Goal: Check status: Check status

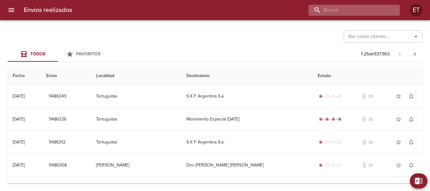
click at [357, 12] on input "buscar" at bounding box center [349, 10] width 81 height 11
paste input "8812341"
type input "8812341"
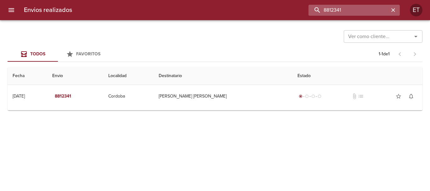
drag, startPoint x: 358, startPoint y: 12, endPoint x: 318, endPoint y: 11, distance: 40.0
click at [318, 11] on input "8812341" at bounding box center [349, 10] width 81 height 11
click at [392, 14] on button "button" at bounding box center [393, 10] width 8 height 8
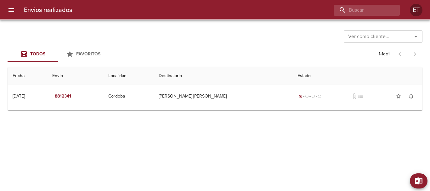
drag, startPoint x: 298, startPoint y: 34, endPoint x: 207, endPoint y: 16, distance: 92.8
click at [298, 35] on div "Ver como cliente... Ver como cliente..." at bounding box center [215, 36] width 415 height 16
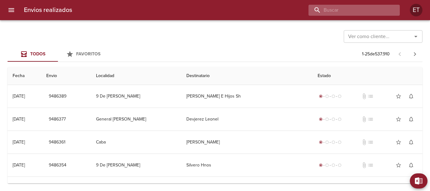
click at [362, 13] on input "buscar" at bounding box center [349, 10] width 81 height 11
paste input "8996542"
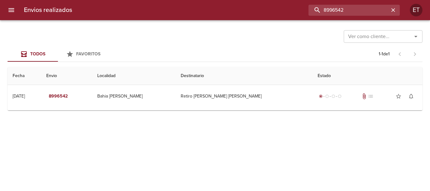
drag, startPoint x: 299, startPoint y: 6, endPoint x: 242, endPoint y: 2, distance: 56.8
click at [242, 3] on div "Envios realizados 8996542 ET" at bounding box center [215, 10] width 430 height 20
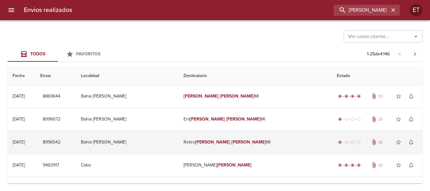
click at [234, 140] on em "[PERSON_NAME]" at bounding box center [248, 141] width 35 height 5
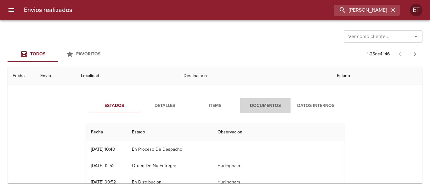
click at [263, 101] on button "Documentos" at bounding box center [265, 105] width 50 height 15
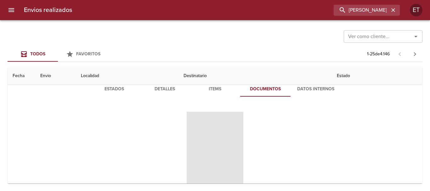
scroll to position [94, 0]
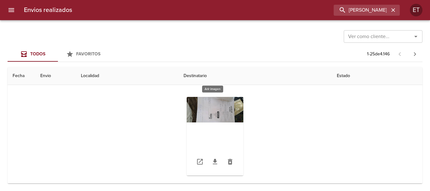
click at [218, 111] on div "Tabla de envíos del cliente" at bounding box center [215, 136] width 57 height 79
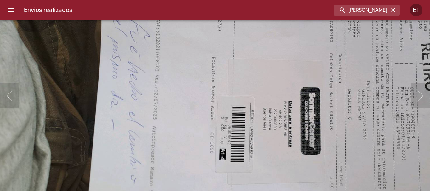
click at [228, 100] on img "Lightbox" at bounding box center [278, 70] width 571 height 258
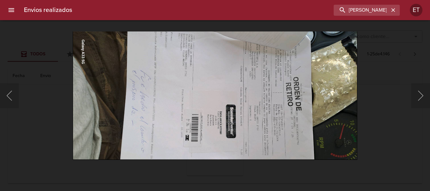
click at [362, 110] on div "Lightbox" at bounding box center [215, 95] width 430 height 191
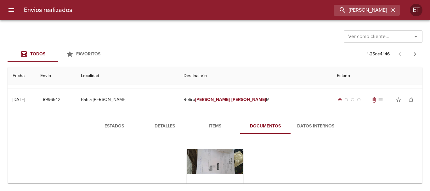
scroll to position [0, 0]
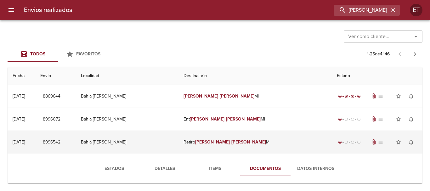
click at [221, 148] on td "Retiro Flavio Alvarez Ml" at bounding box center [256, 142] width 154 height 23
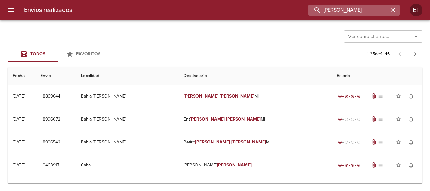
click at [349, 7] on input "[PERSON_NAME]" at bounding box center [349, 10] width 81 height 11
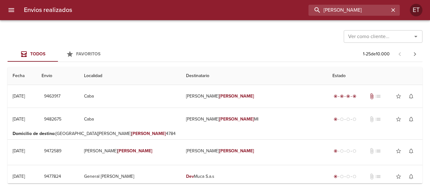
drag, startPoint x: 377, startPoint y: 9, endPoint x: 235, endPoint y: 14, distance: 141.1
click at [236, 14] on div "DEV flavio alvarez" at bounding box center [238, 10] width 323 height 11
paste input "8975299"
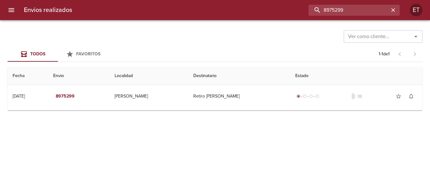
drag, startPoint x: 360, startPoint y: 12, endPoint x: 196, endPoint y: 3, distance: 164.6
click at [197, 3] on div "Envios realizados 8975299 ET" at bounding box center [215, 10] width 430 height 20
type input "martina hinri"
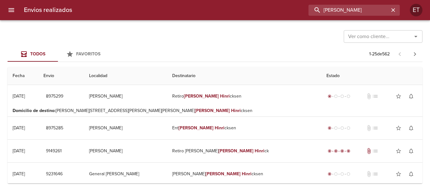
scroll to position [31, 0]
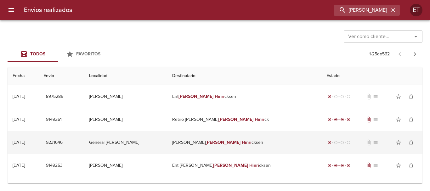
click at [231, 146] on td "Dev Yuliana Martina Hinri cksen" at bounding box center [244, 142] width 154 height 23
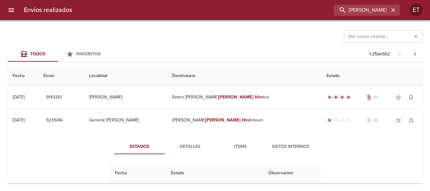
scroll to position [63, 0]
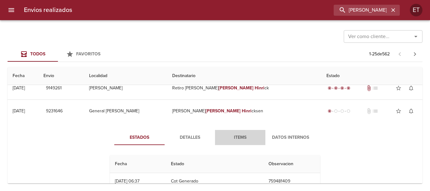
click at [236, 140] on span "Items" at bounding box center [240, 138] width 43 height 8
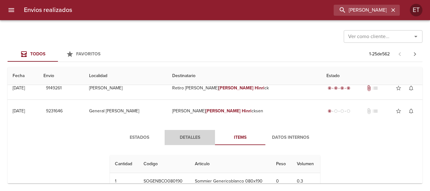
click at [181, 140] on span "Detalles" at bounding box center [189, 138] width 43 height 8
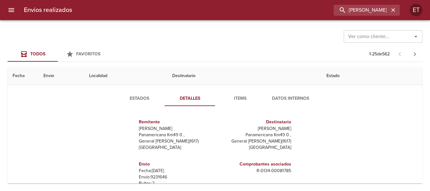
scroll to position [31, 0]
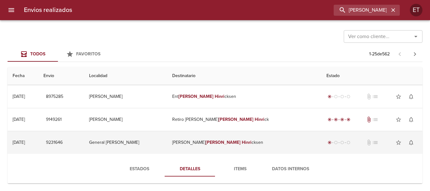
click at [210, 144] on td "Dev Yuliana Martina Hinri cksen" at bounding box center [244, 142] width 154 height 23
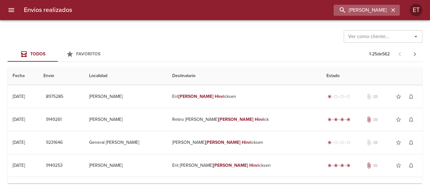
click at [394, 8] on icon "button" at bounding box center [393, 10] width 6 height 6
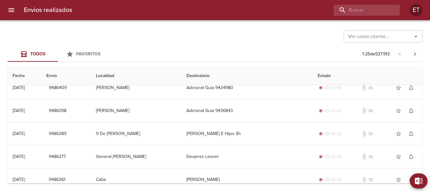
scroll to position [0, 0]
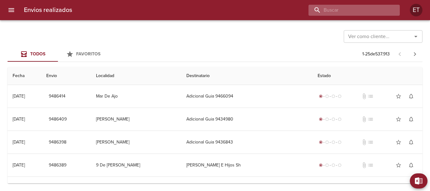
click at [372, 14] on input "buscar" at bounding box center [349, 10] width 81 height 11
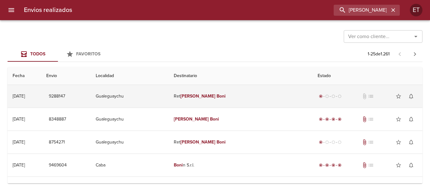
click at [241, 95] on td "Ret Silvio Boni" at bounding box center [241, 96] width 144 height 23
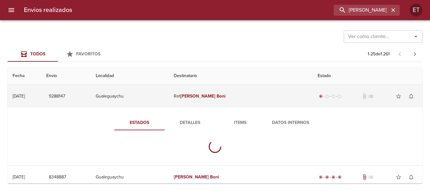
click at [241, 95] on td "Ret Silvio Boni" at bounding box center [241, 96] width 144 height 23
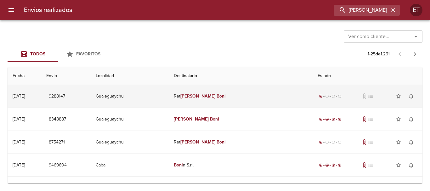
click at [240, 94] on td "Ret Silvio Boni" at bounding box center [241, 96] width 144 height 23
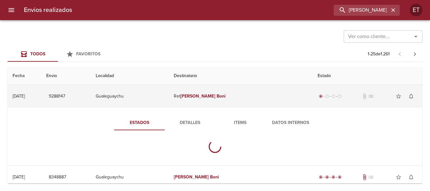
click at [240, 94] on td "Ret Silvio Boni" at bounding box center [241, 96] width 144 height 23
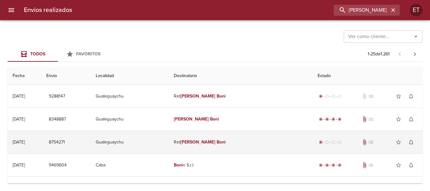
click at [216, 147] on td "Ret Silvio Boni" at bounding box center [241, 142] width 144 height 23
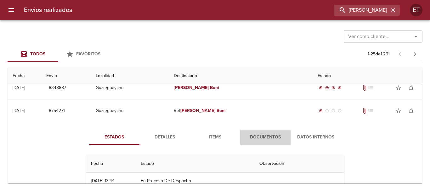
click at [242, 139] on button "Documentos" at bounding box center [265, 137] width 50 height 15
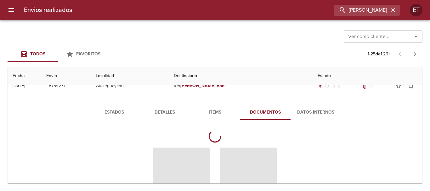
scroll to position [94, 0]
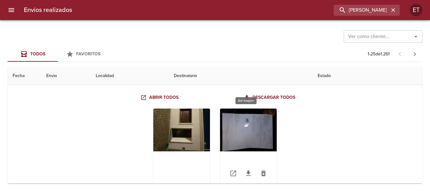
click at [244, 121] on div "Tabla de envíos del cliente" at bounding box center [248, 148] width 57 height 79
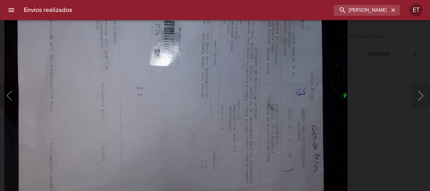
click at [369, 138] on div "Lightbox" at bounding box center [215, 95] width 430 height 191
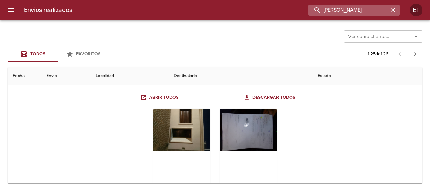
click at [367, 11] on input "silvio boni" at bounding box center [349, 10] width 81 height 11
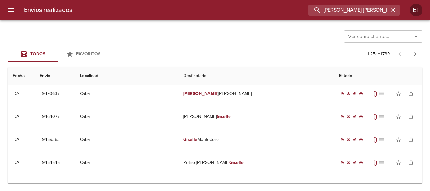
scroll to position [0, 0]
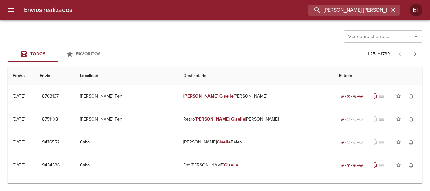
drag, startPoint x: 365, startPoint y: 10, endPoint x: 213, endPoint y: -38, distance: 159.4
click at [213, 0] on html "Envios realizados eugenia giselle ET Ver como cliente... Ver como cliente... To…" at bounding box center [215, 0] width 430 height 0
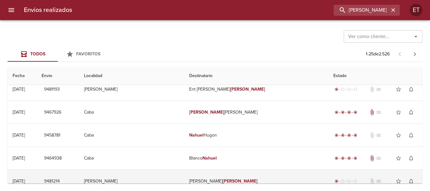
scroll to position [252, 0]
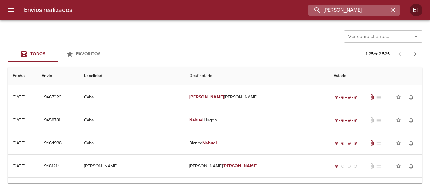
click at [345, 11] on input "alexis nahuel" at bounding box center [349, 10] width 81 height 11
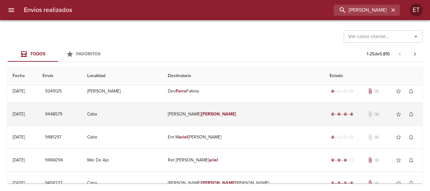
scroll to position [0, 0]
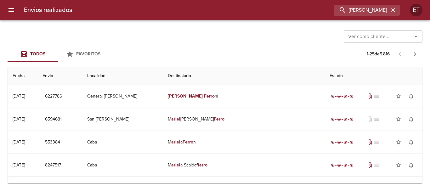
click at [248, 27] on div "Ver como cliente... Ver como cliente... Todos Favoritos 1 - 25 de 5.816 Fecha E…" at bounding box center [215, 105] width 430 height 171
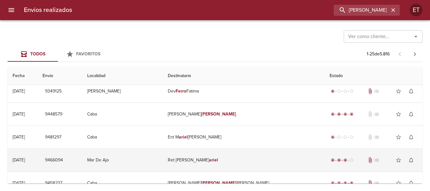
scroll to position [476, 0]
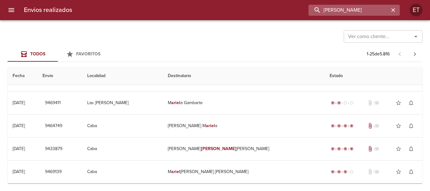
click at [350, 9] on input "ariel ferro" at bounding box center [349, 10] width 81 height 11
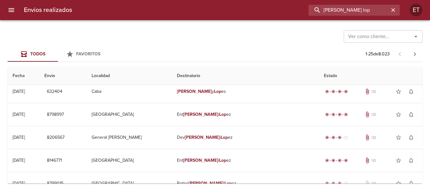
scroll to position [63, 0]
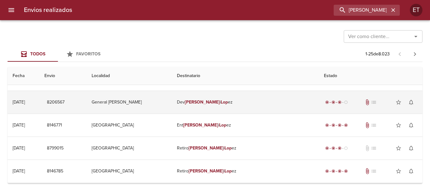
click at [243, 107] on td "Dev Shirl i Lop ez" at bounding box center [245, 102] width 147 height 23
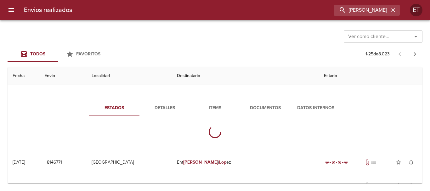
scroll to position [94, 0]
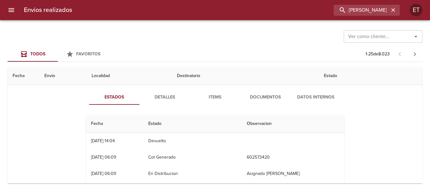
click at [255, 99] on span "Documentos" at bounding box center [265, 98] width 43 height 8
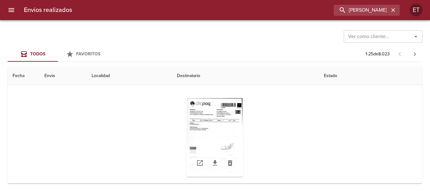
scroll to position [126, 0]
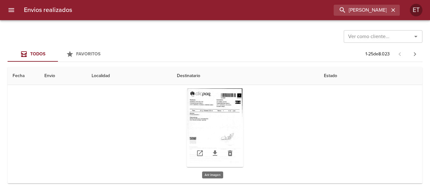
click at [215, 115] on div "Tabla de envíos del cliente" at bounding box center [215, 127] width 57 height 79
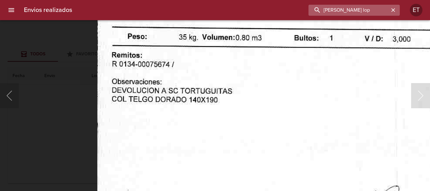
click at [361, 9] on input "shirl lop" at bounding box center [349, 10] width 81 height 11
paste input "8802366"
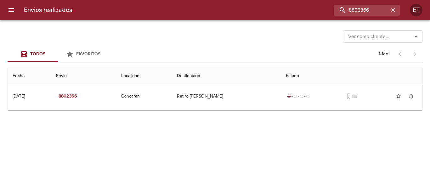
scroll to position [0, 0]
click at [345, 11] on input "8802366" at bounding box center [349, 10] width 81 height 11
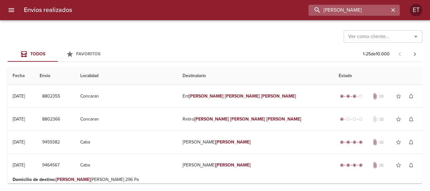
click at [340, 15] on input "gonzalo daniel coronel" at bounding box center [349, 10] width 81 height 11
type input "rafael enrique cosc"
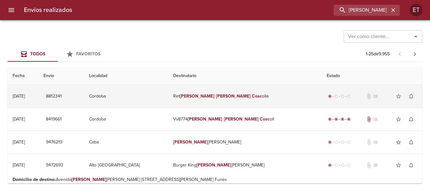
click at [252, 94] on em "Cosc" at bounding box center [257, 96] width 10 height 5
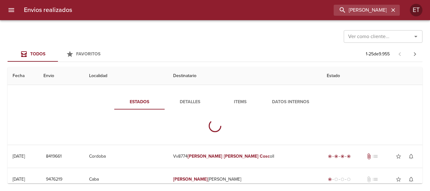
scroll to position [31, 0]
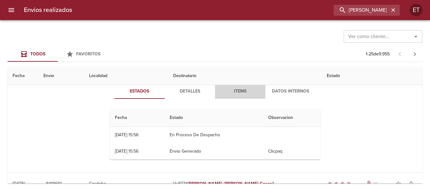
click at [235, 90] on span "Items" at bounding box center [240, 92] width 43 height 8
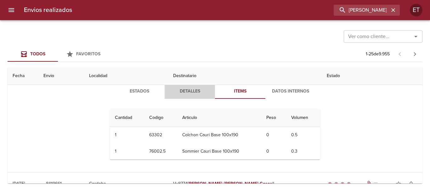
click at [176, 91] on span "Detalles" at bounding box center [189, 92] width 43 height 8
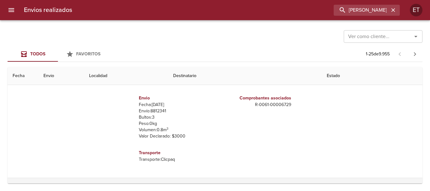
scroll to position [0, 0]
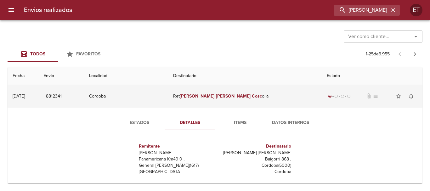
drag, startPoint x: 272, startPoint y: 99, endPoint x: 257, endPoint y: 132, distance: 36.2
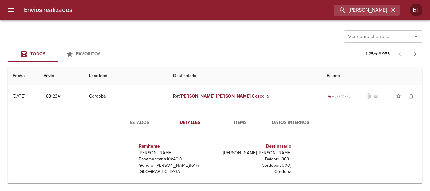
click at [272, 99] on td "Ret Rafael Enrique Cosc olla" at bounding box center [245, 96] width 154 height 23
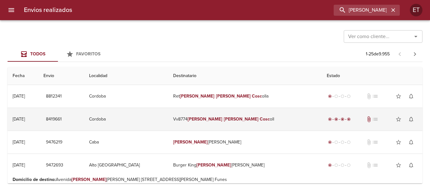
click at [240, 119] on td "Vv8774 Rafael Enrique Cosc oll" at bounding box center [245, 119] width 154 height 23
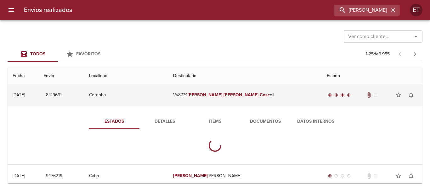
scroll to position [31, 0]
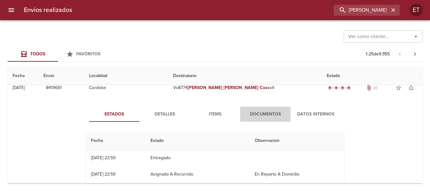
click at [269, 115] on span "Documentos" at bounding box center [265, 115] width 43 height 8
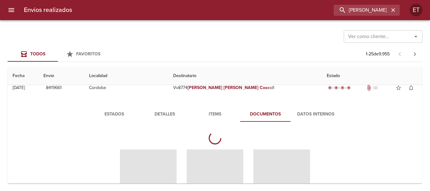
click at [217, 112] on span "Items" at bounding box center [215, 115] width 43 height 8
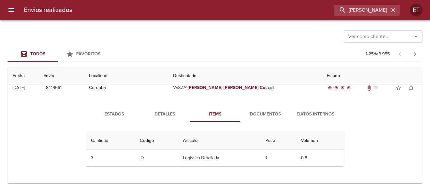
click at [247, 102] on div "Estados Detalles Items Documentos Datos Internos Cantidad Cant. Codigo Articulo…" at bounding box center [215, 139] width 405 height 80
click at [252, 111] on span "Documentos" at bounding box center [265, 115] width 43 height 8
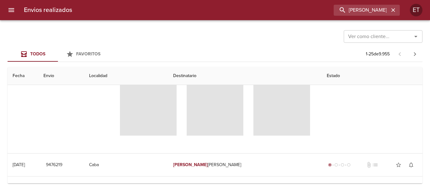
scroll to position [94, 0]
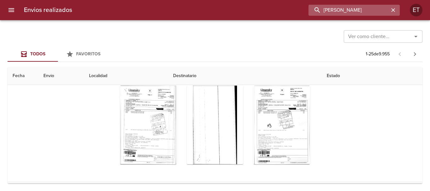
click at [374, 11] on input "rafael enrique cosc" at bounding box center [349, 10] width 81 height 11
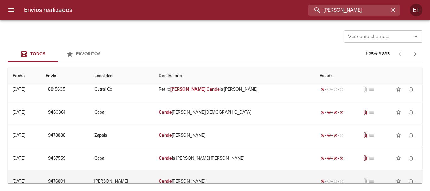
scroll to position [0, 0]
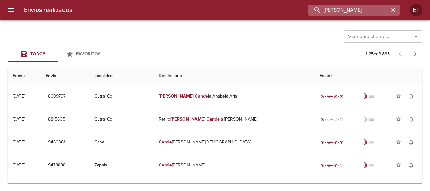
click at [354, 15] on input "gabriela cande" at bounding box center [349, 10] width 81 height 11
click at [354, 14] on input "gabriela cande" at bounding box center [349, 10] width 81 height 11
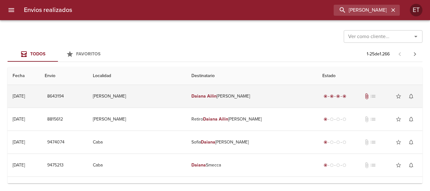
click at [221, 103] on td "Daiana Ailin Castillo Ml" at bounding box center [251, 96] width 131 height 23
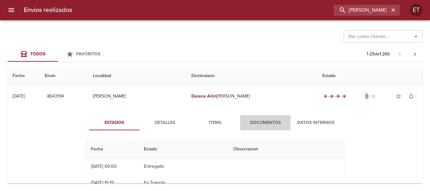
click at [265, 118] on button "Documentos" at bounding box center [265, 122] width 50 height 15
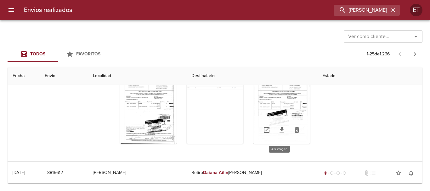
scroll to position [94, 0]
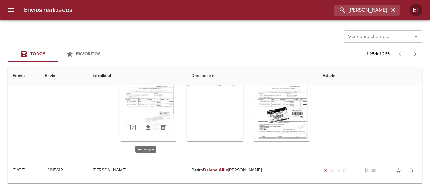
click at [128, 109] on div "Tabla de envíos del cliente" at bounding box center [148, 102] width 57 height 79
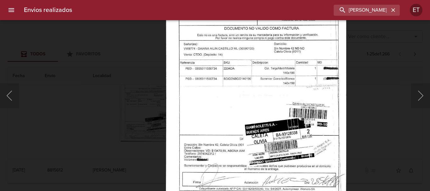
click at [308, 59] on img "Lightbox" at bounding box center [256, 71] width 180 height 258
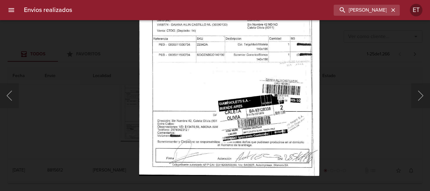
click at [366, 98] on div "Lightbox" at bounding box center [215, 95] width 430 height 191
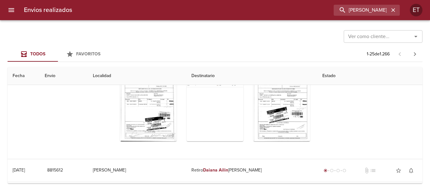
scroll to position [0, 0]
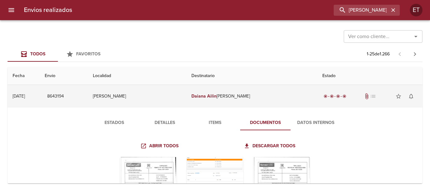
click at [266, 93] on td "Daiana Ailin Castillo Ml" at bounding box center [251, 96] width 131 height 23
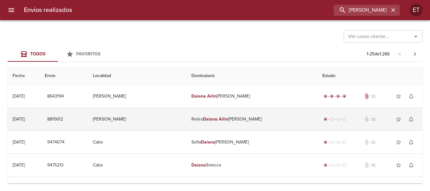
click at [234, 125] on td "Retiro Daiana Ailin Castillo" at bounding box center [251, 119] width 131 height 23
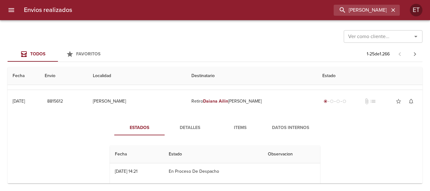
scroll to position [31, 0]
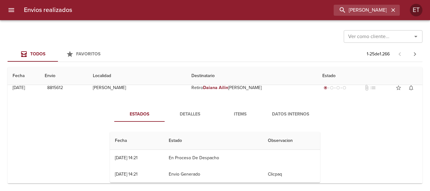
click at [241, 111] on span "Items" at bounding box center [240, 115] width 43 height 8
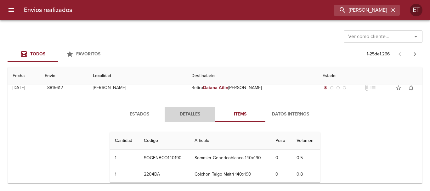
click at [184, 115] on span "Detalles" at bounding box center [189, 115] width 43 height 8
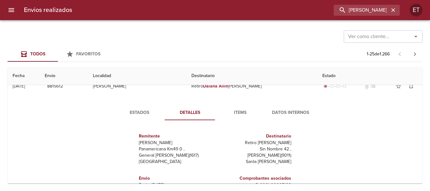
scroll to position [0, 0]
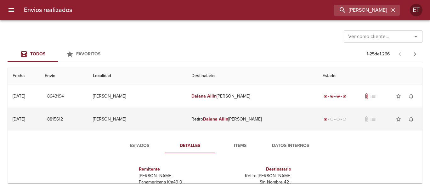
click at [263, 126] on td "Retiro Daiana Ailin Castillo" at bounding box center [251, 119] width 131 height 23
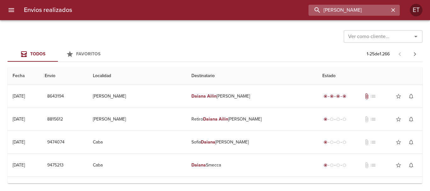
click at [385, 9] on input "daiana ailin" at bounding box center [349, 10] width 81 height 11
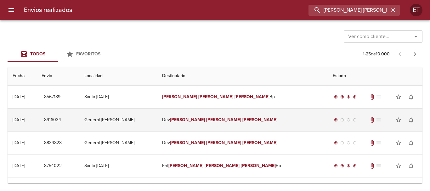
scroll to position [94, 0]
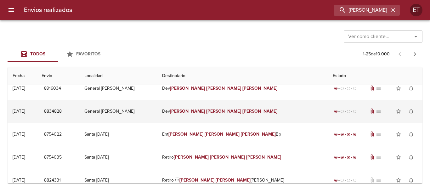
click at [222, 106] on td "Dev Caballero Maria Cecilia" at bounding box center [242, 111] width 171 height 23
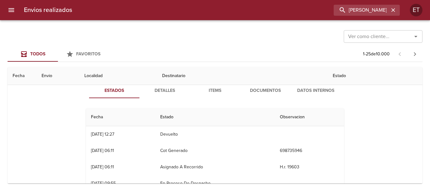
scroll to position [126, 0]
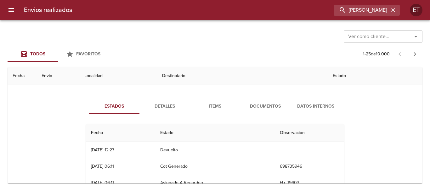
click at [258, 105] on span "Documentos" at bounding box center [265, 107] width 43 height 8
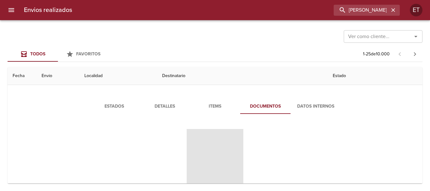
drag, startPoint x: 211, startPoint y: 160, endPoint x: 161, endPoint y: 94, distance: 82.2
click at [161, 94] on div "Estados Detalles Items Documentos Datos Internos" at bounding box center [215, 158] width 405 height 134
click at [203, 110] on span "Items" at bounding box center [215, 107] width 43 height 8
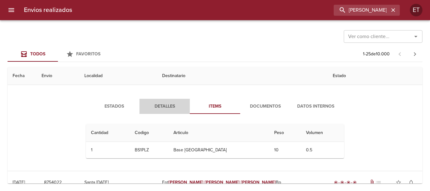
click at [162, 105] on span "Detalles" at bounding box center [164, 107] width 43 height 8
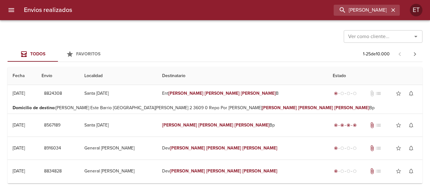
scroll to position [31, 0]
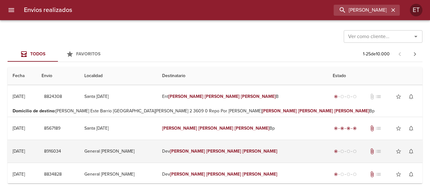
click at [247, 157] on td "Dev Caballero Maria Cecilia" at bounding box center [242, 151] width 171 height 23
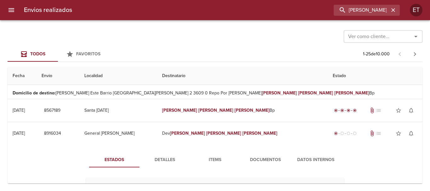
scroll to position [63, 0]
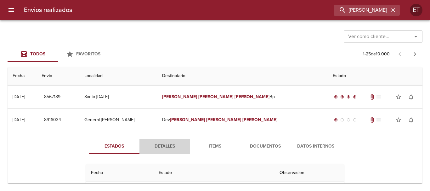
click at [163, 148] on span "Detalles" at bounding box center [164, 147] width 43 height 8
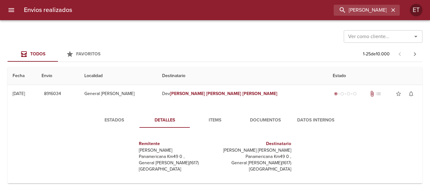
scroll to position [31, 0]
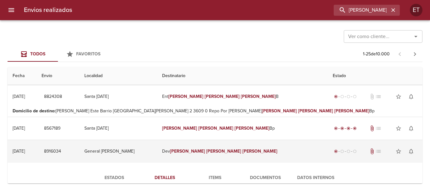
click at [205, 150] on em "Caballero" at bounding box center [187, 151] width 35 height 5
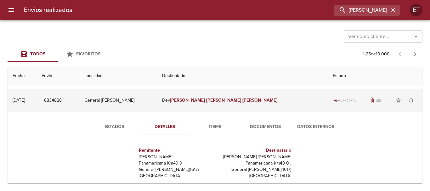
scroll to position [94, 0]
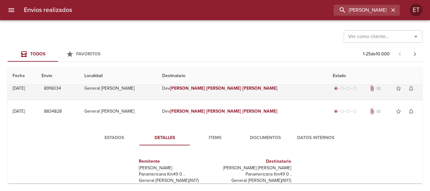
click at [242, 87] on em "Cecilia" at bounding box center [259, 88] width 35 height 5
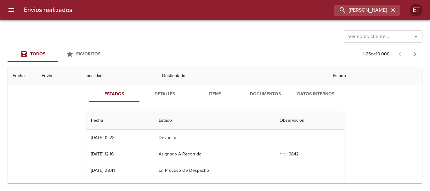
scroll to position [126, 0]
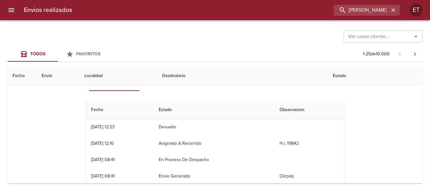
click at [373, 16] on div "Envios realizados caballero maria cecilia ET" at bounding box center [215, 10] width 430 height 20
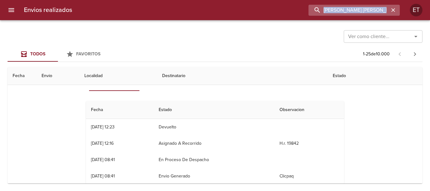
click at [370, 13] on input "caballero maria cecilia" at bounding box center [349, 10] width 81 height 11
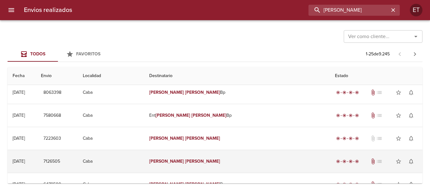
scroll to position [0, 0]
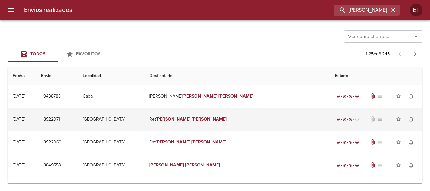
click at [229, 125] on td "Ret Veronica Gonzalez" at bounding box center [237, 119] width 186 height 23
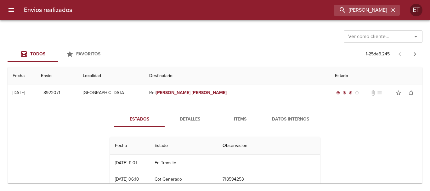
scroll to position [31, 0]
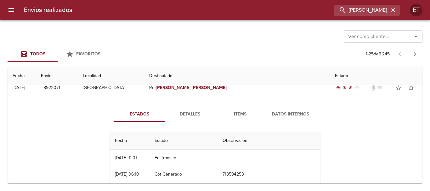
click at [237, 111] on span "Items" at bounding box center [240, 115] width 43 height 8
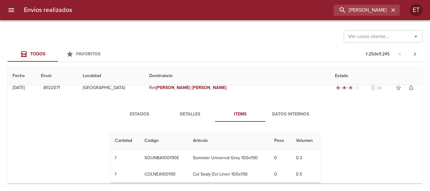
click at [181, 126] on div "Estados Detalles Items Datos Internos Cantidad Cant. Codigo Articulo Peso Volum…" at bounding box center [215, 147] width 227 height 81
click at [182, 121] on button "Detalles" at bounding box center [190, 114] width 50 height 15
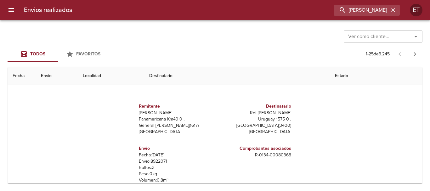
scroll to position [0, 0]
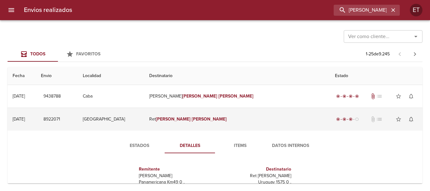
click at [207, 114] on td "Ret Veronica Gonzalez" at bounding box center [237, 119] width 186 height 23
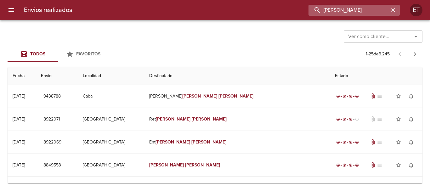
click at [364, 9] on input "veronica gonzalez" at bounding box center [349, 10] width 81 height 11
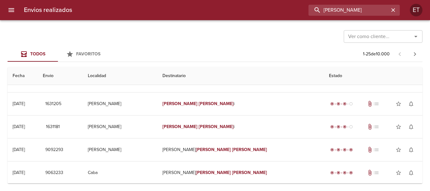
scroll to position [441, 0]
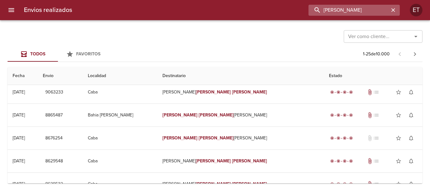
click at [323, 11] on input "pablo daniel" at bounding box center [349, 10] width 81 height 11
type input "dev [PERSON_NAME]"
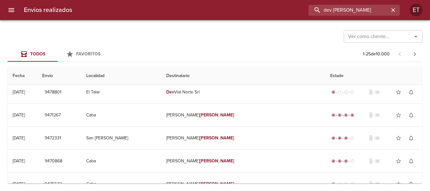
scroll to position [0, 0]
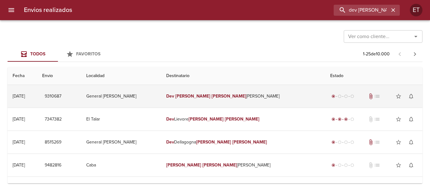
click at [247, 92] on td "Dev [PERSON_NAME] [PERSON_NAME]" at bounding box center [243, 96] width 164 height 23
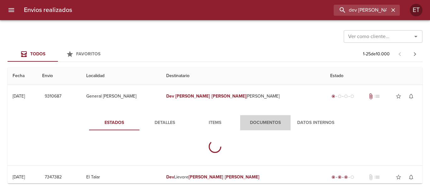
click at [266, 121] on span "Documentos" at bounding box center [265, 123] width 43 height 8
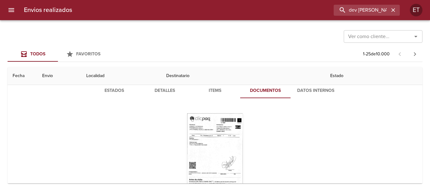
scroll to position [63, 0]
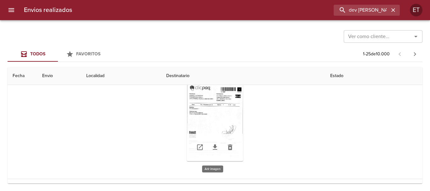
click at [206, 103] on div "Tabla de envíos del cliente" at bounding box center [215, 121] width 57 height 79
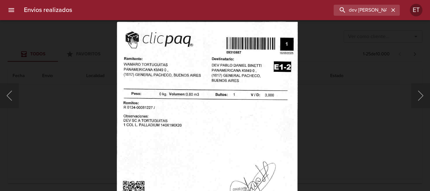
click at [368, 143] on div "Lightbox" at bounding box center [215, 95] width 430 height 191
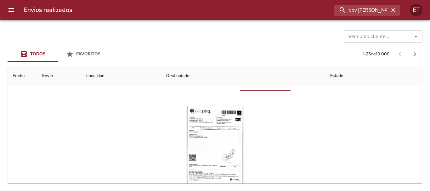
scroll to position [0, 0]
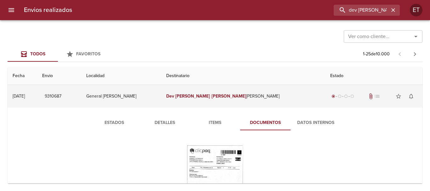
click at [234, 94] on td "Dev [PERSON_NAME] [PERSON_NAME]" at bounding box center [243, 96] width 164 height 23
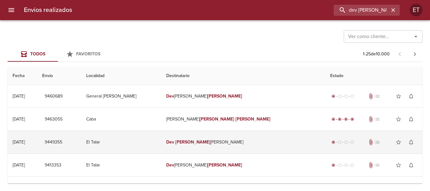
scroll to position [220, 0]
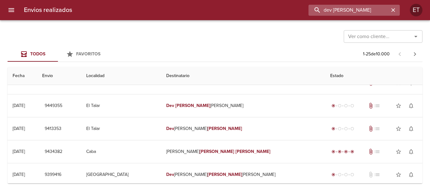
click at [414, 13] on div "Envios realizados dev [PERSON_NAME] ET" at bounding box center [215, 10] width 430 height 20
click at [371, 12] on input "dev [PERSON_NAME]" at bounding box center [349, 10] width 81 height 11
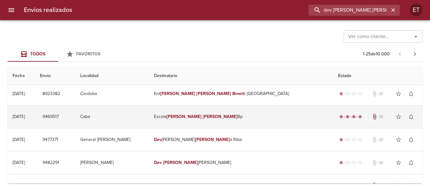
scroll to position [63, 0]
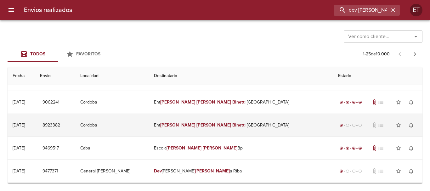
click at [231, 121] on td "Ent [PERSON_NAME] [PERSON_NAME] i [GEOGRAPHIC_DATA]" at bounding box center [241, 125] width 184 height 23
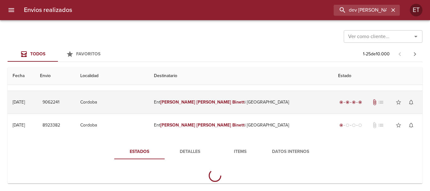
click at [232, 103] on em "Binett" at bounding box center [238, 101] width 12 height 5
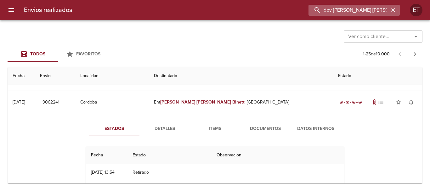
click at [385, 10] on input "dev [PERSON_NAME] [PERSON_NAME]" at bounding box center [349, 10] width 81 height 11
click at [385, 11] on input "dev [PERSON_NAME] [PERSON_NAME]" at bounding box center [349, 10] width 81 height 11
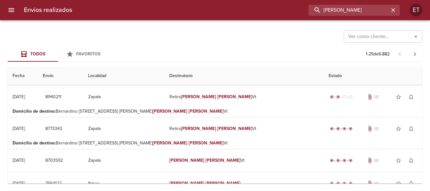
scroll to position [0, 0]
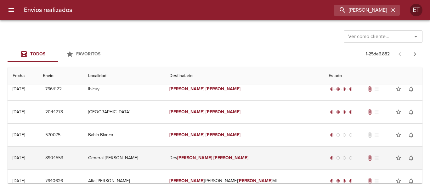
click at [212, 156] on em "[PERSON_NAME]" at bounding box center [194, 157] width 35 height 5
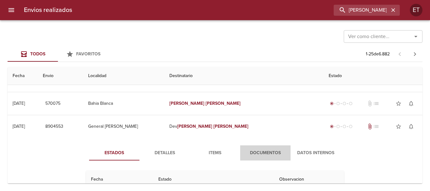
click at [255, 158] on button "Documentos" at bounding box center [265, 152] width 50 height 15
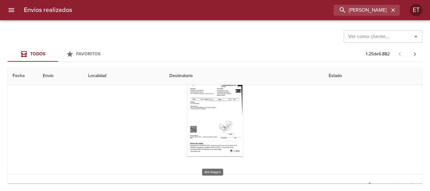
scroll to position [252, 0]
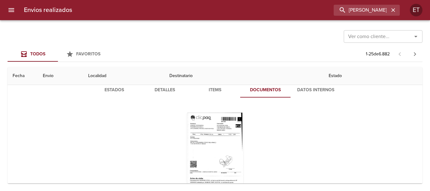
click at [219, 111] on div "Tabla de envíos del cliente" at bounding box center [215, 152] width 258 height 89
click at [212, 127] on div "Tabla de envíos del cliente" at bounding box center [215, 152] width 57 height 79
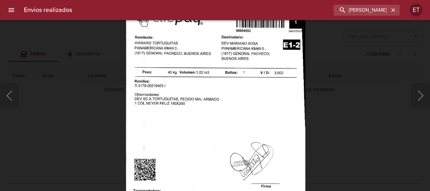
click at [210, 97] on img "Lightbox" at bounding box center [215, 130] width 179 height 258
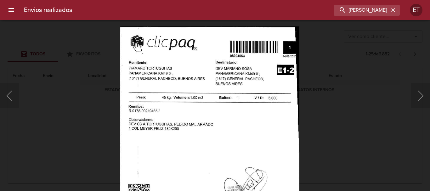
click at [227, 124] on img "Lightbox" at bounding box center [209, 155] width 179 height 258
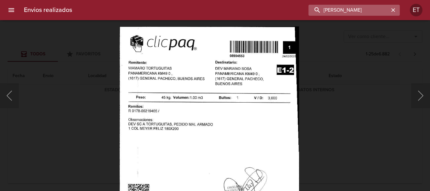
click at [355, 7] on input "[PERSON_NAME]" at bounding box center [349, 10] width 81 height 11
type input "viagraphi"
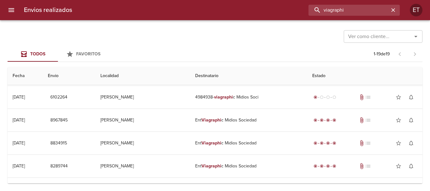
scroll to position [0, 0]
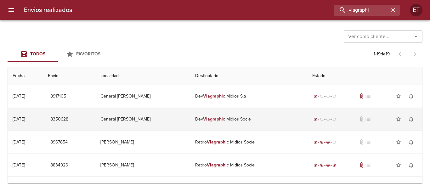
click at [221, 116] on td "Dev Viagraphi c Midios Socie" at bounding box center [248, 119] width 117 height 23
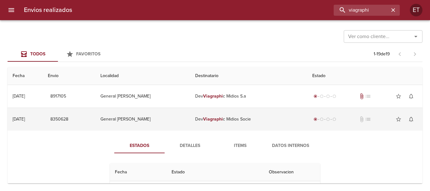
scroll to position [31, 0]
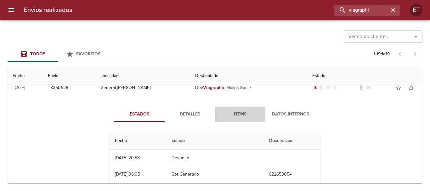
click at [238, 114] on span "Items" at bounding box center [240, 115] width 43 height 8
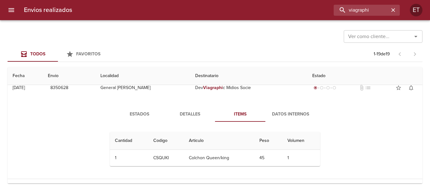
click at [181, 112] on span "Detalles" at bounding box center [189, 115] width 43 height 8
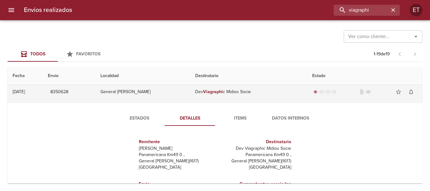
scroll to position [0, 0]
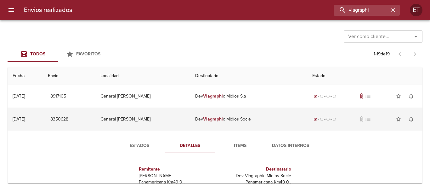
click at [233, 120] on td "Dev Viagraphi c Midios Socie" at bounding box center [248, 119] width 117 height 23
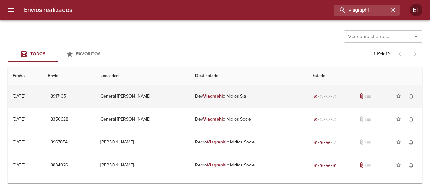
click at [205, 97] on em "Viagraphi" at bounding box center [213, 96] width 20 height 5
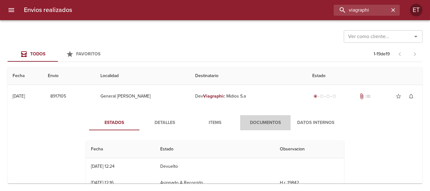
click at [261, 122] on span "Documentos" at bounding box center [265, 123] width 43 height 8
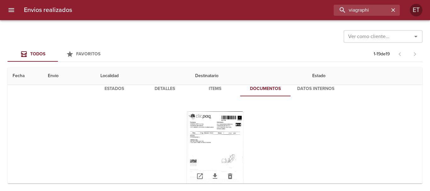
scroll to position [31, 0]
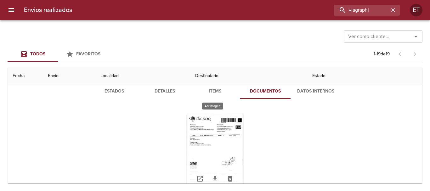
click at [214, 124] on div "Tabla de envíos del cliente" at bounding box center [215, 153] width 57 height 79
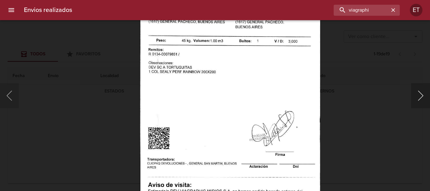
click at [421, 96] on button "Siguiente" at bounding box center [420, 95] width 19 height 25
click at [372, 89] on div "Lightbox" at bounding box center [215, 95] width 430 height 191
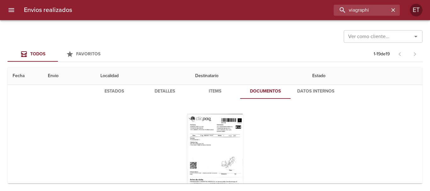
click at [358, 3] on div "Envios realizados viagraphi ET" at bounding box center [215, 10] width 430 height 20
click at [362, 7] on input "viagraphi" at bounding box center [349, 10] width 81 height 11
paste input "8975299"
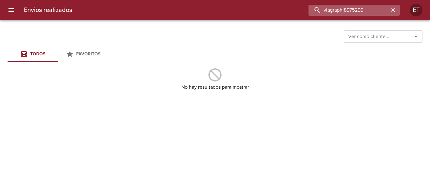
click at [345, 5] on input "viagraphi8975299" at bounding box center [349, 10] width 81 height 11
type input "[PERSON_NAME]"
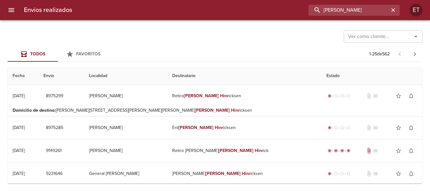
scroll to position [0, 0]
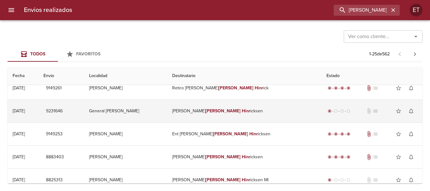
click at [224, 119] on td "[PERSON_NAME] icksen" at bounding box center [244, 111] width 154 height 23
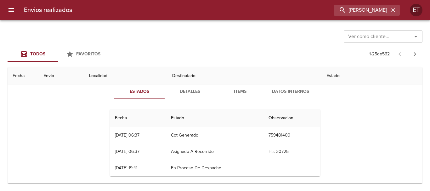
scroll to position [94, 0]
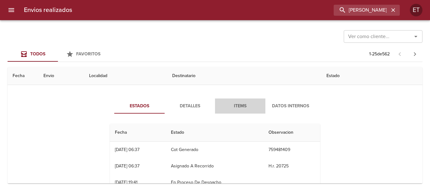
click at [242, 102] on span "Items" at bounding box center [240, 106] width 43 height 8
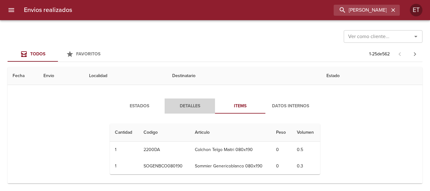
drag, startPoint x: 189, startPoint y: 104, endPoint x: 201, endPoint y: 112, distance: 14.4
click at [188, 104] on span "Detalles" at bounding box center [189, 106] width 43 height 8
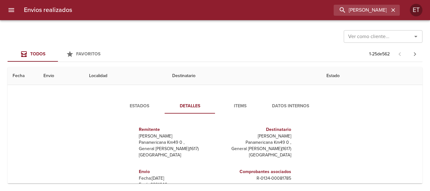
click at [131, 97] on div "Estados Detalles Items Datos Internos Remitente Wamaro Tortuguitas Panamericana…" at bounding box center [215, 171] width 405 height 161
click at [141, 109] on span "Estados" at bounding box center [139, 106] width 43 height 8
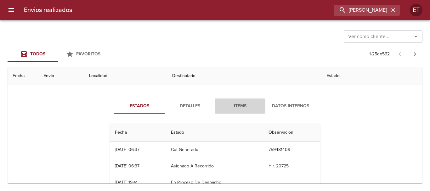
click at [237, 110] on button "Items" at bounding box center [240, 106] width 50 height 15
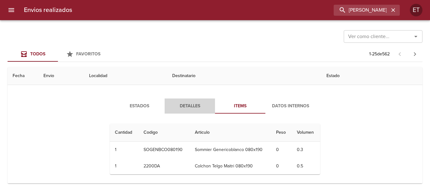
click at [200, 104] on span "Detalles" at bounding box center [189, 106] width 43 height 8
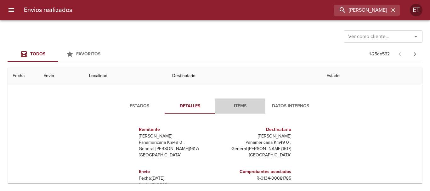
click at [233, 100] on button "Items" at bounding box center [240, 106] width 50 height 15
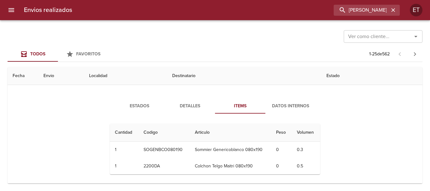
click at [298, 108] on span "Datos Internos" at bounding box center [290, 106] width 43 height 8
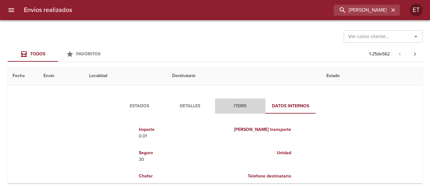
click at [222, 106] on span "Items" at bounding box center [240, 106] width 43 height 8
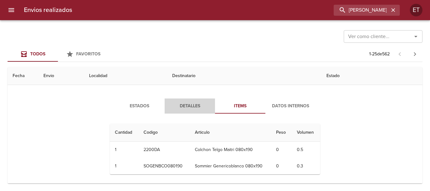
click at [188, 103] on span "Detalles" at bounding box center [189, 106] width 43 height 8
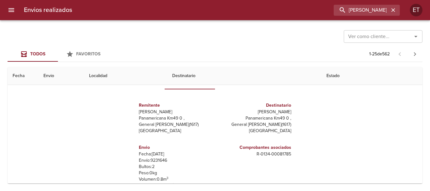
scroll to position [157, 0]
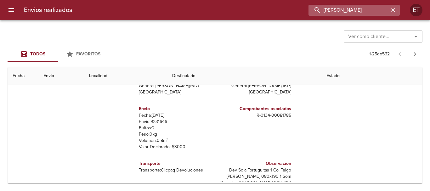
click at [359, 14] on input "[PERSON_NAME]" at bounding box center [349, 10] width 81 height 11
paste input "8996542"
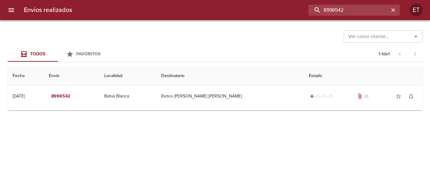
scroll to position [0, 0]
drag, startPoint x: 347, startPoint y: 9, endPoint x: 173, endPoint y: 26, distance: 174.0
click at [173, 0] on div "Envios realizados 8996542 ET Ver como cliente... Ver como cliente... Todos Favo…" at bounding box center [215, 0] width 430 height 0
type input "[PERSON_NAME]"
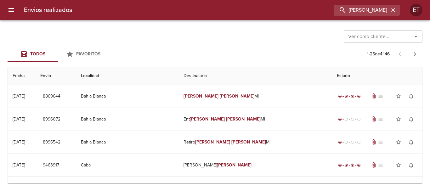
click at [275, 48] on div "Todos Favoritos 1 - 25 de 4.146" at bounding box center [215, 54] width 415 height 15
click at [395, 12] on icon "button" at bounding box center [393, 10] width 4 height 4
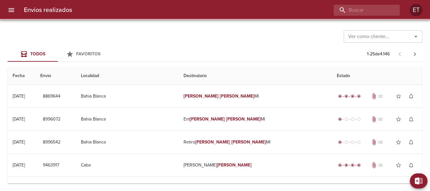
click at [286, 25] on div "Ver como cliente... Ver como cliente... Todos Favoritos 1 - 25 de 4.146 Fecha E…" at bounding box center [215, 105] width 430 height 171
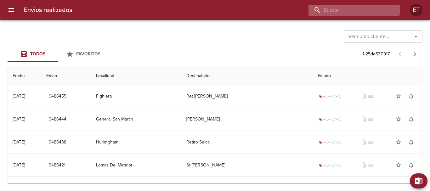
click at [355, 13] on input "buscar" at bounding box center [349, 10] width 81 height 11
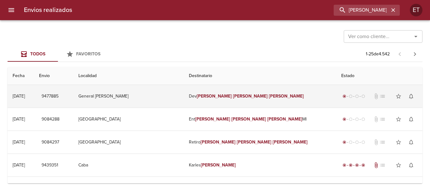
click at [252, 100] on td "Dev [PERSON_NAME]" at bounding box center [260, 96] width 152 height 23
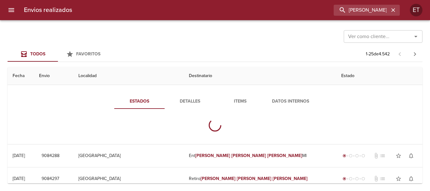
scroll to position [31, 0]
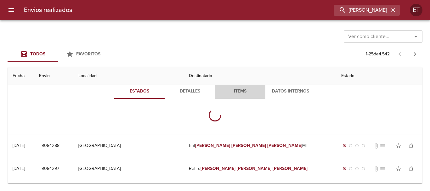
drag, startPoint x: 236, startPoint y: 90, endPoint x: 211, endPoint y: 85, distance: 25.9
click at [236, 89] on span "Items" at bounding box center [240, 92] width 43 height 8
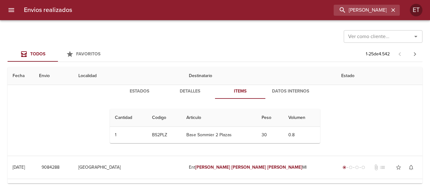
click at [184, 84] on th "Localidad" at bounding box center [128, 76] width 111 height 18
click at [195, 86] on button "Detalles" at bounding box center [190, 91] width 50 height 15
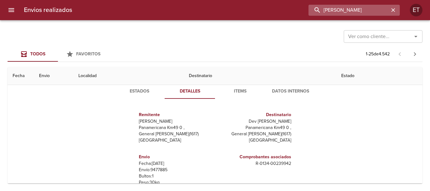
click at [379, 9] on input "[PERSON_NAME]" at bounding box center [349, 10] width 81 height 11
type input "n"
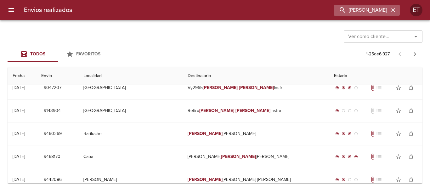
scroll to position [0, 0]
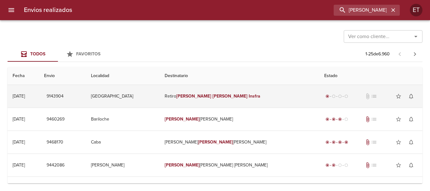
click at [276, 100] on td "Retiro [PERSON_NAME]" at bounding box center [240, 96] width 160 height 23
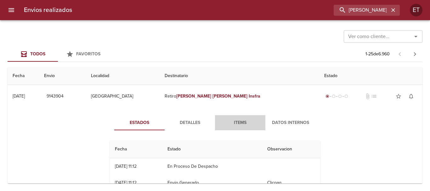
click at [232, 121] on span "Items" at bounding box center [240, 123] width 43 height 8
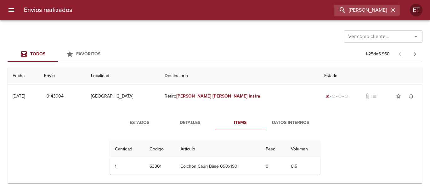
drag, startPoint x: 186, startPoint y: 119, endPoint x: 202, endPoint y: 120, distance: 16.1
click at [187, 120] on span "Detalles" at bounding box center [189, 123] width 43 height 8
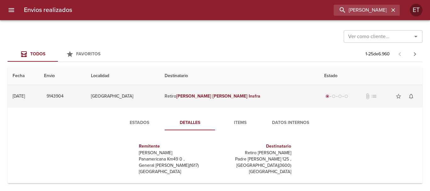
click at [249, 97] on em "Insfra" at bounding box center [255, 96] width 12 height 5
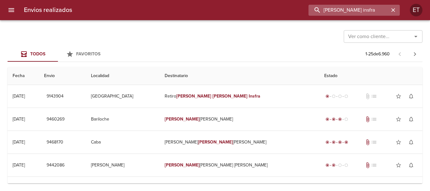
click at [370, 14] on input "[PERSON_NAME] insfra" at bounding box center [349, 10] width 81 height 11
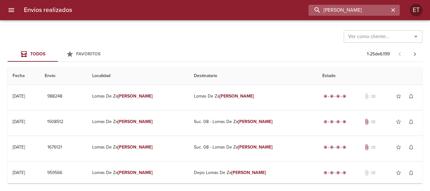
click at [321, 13] on input "[PERSON_NAME]" at bounding box center [349, 10] width 81 height 11
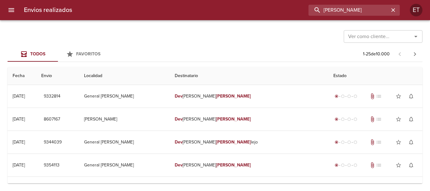
drag, startPoint x: 355, startPoint y: 11, endPoint x: 244, endPoint y: 15, distance: 111.2
click at [244, 15] on div "[PERSON_NAME]" at bounding box center [238, 10] width 323 height 11
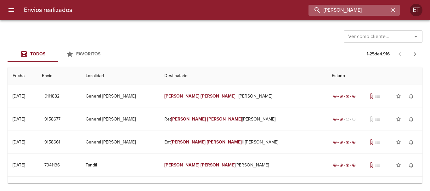
click at [326, 11] on input "[PERSON_NAME]" at bounding box center [349, 10] width 81 height 11
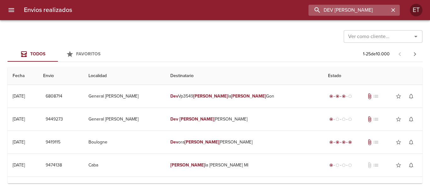
click at [355, 12] on input "DEV [PERSON_NAME]" at bounding box center [349, 10] width 81 height 11
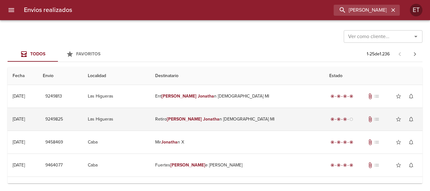
click at [241, 114] on td "Retiro [PERSON_NAME] n Deus Ml" at bounding box center [237, 119] width 174 height 23
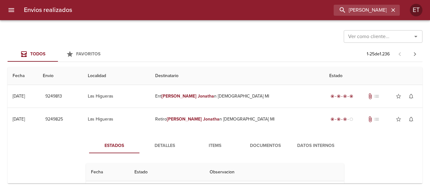
click at [260, 145] on button "Documentos" at bounding box center [265, 145] width 50 height 15
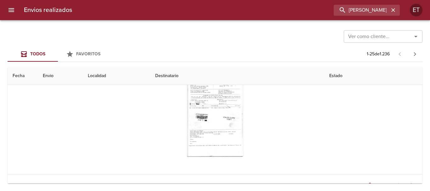
scroll to position [94, 0]
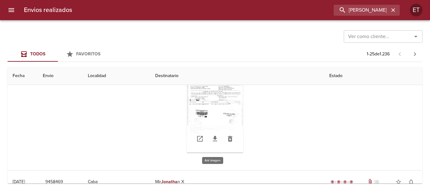
click at [220, 103] on div "Tabla de envíos del cliente" at bounding box center [215, 113] width 57 height 79
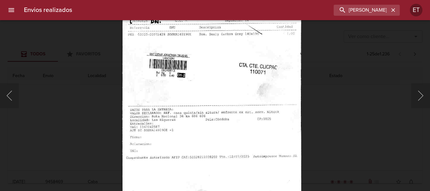
click at [276, 108] on img "Lightbox" at bounding box center [211, 64] width 179 height 258
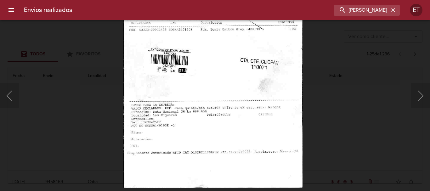
click at [331, 116] on div "Lightbox" at bounding box center [215, 95] width 430 height 191
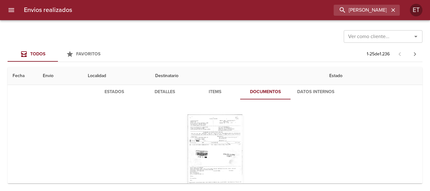
scroll to position [0, 0]
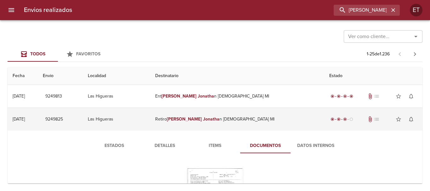
click at [242, 113] on td "Retiro [PERSON_NAME] n Deus Ml" at bounding box center [237, 119] width 174 height 23
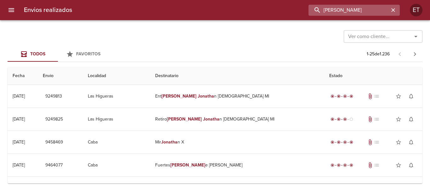
click at [367, 8] on input "[PERSON_NAME]" at bounding box center [349, 10] width 81 height 11
paste input "9255291"
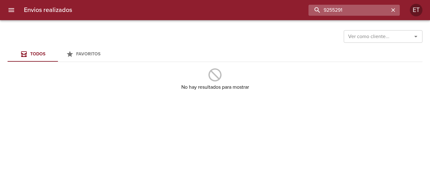
click at [352, 8] on input "9255291" at bounding box center [349, 10] width 81 height 11
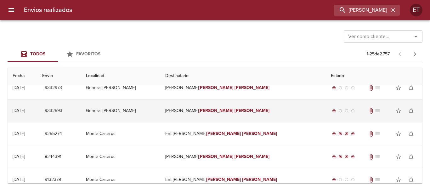
click at [235, 109] on em "[PERSON_NAME]" at bounding box center [252, 110] width 35 height 5
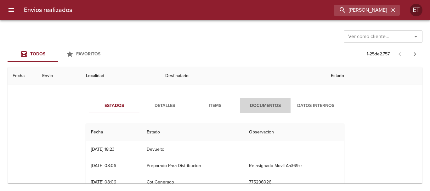
click at [247, 99] on button "Documentos" at bounding box center [265, 105] width 50 height 15
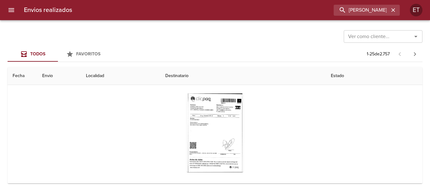
scroll to position [63, 0]
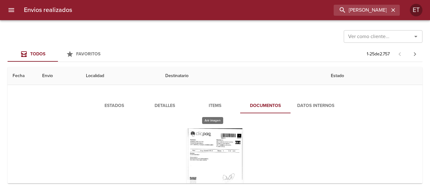
click at [210, 140] on div "Tabla de envíos del cliente" at bounding box center [215, 167] width 57 height 79
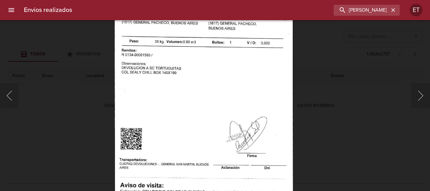
click at [313, 122] on div "Lightbox" at bounding box center [215, 95] width 430 height 191
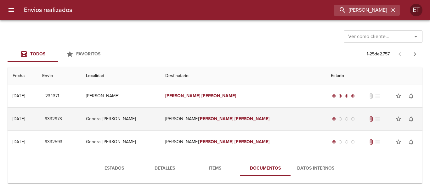
scroll to position [0, 0]
click at [221, 114] on td "Dev [PERSON_NAME]" at bounding box center [243, 119] width 166 height 23
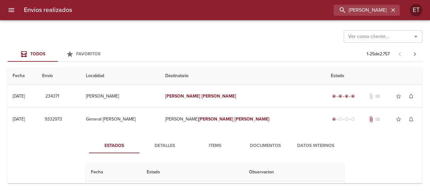
click at [254, 147] on span "Documentos" at bounding box center [265, 146] width 43 height 8
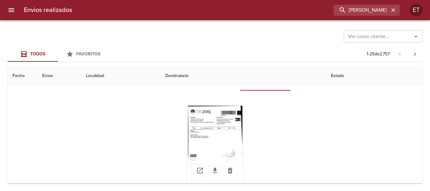
scroll to position [63, 0]
click at [205, 130] on div "Tabla de envíos del cliente" at bounding box center [215, 144] width 57 height 79
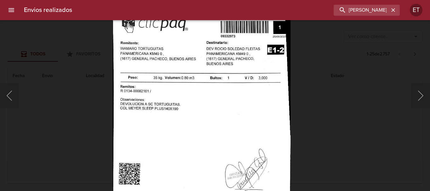
click at [189, 100] on img "Lightbox" at bounding box center [202, 133] width 178 height 258
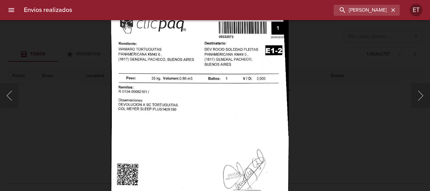
click at [357, 109] on div "Lightbox" at bounding box center [215, 95] width 430 height 191
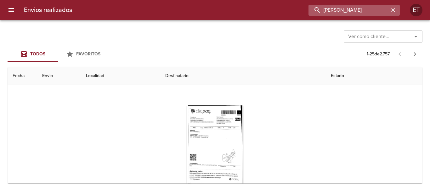
click at [371, 9] on input "[PERSON_NAME]" at bounding box center [349, 10] width 81 height 11
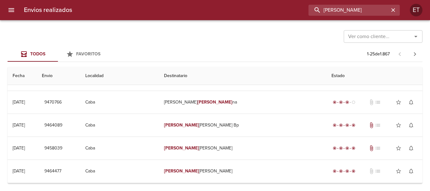
scroll to position [0, 0]
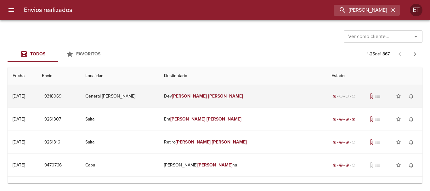
click at [264, 93] on td "[PERSON_NAME]" at bounding box center [242, 96] width 167 height 23
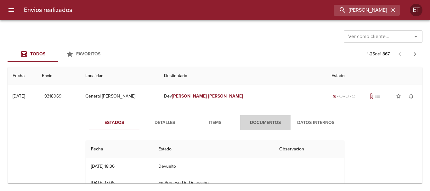
drag, startPoint x: 252, startPoint y: 122, endPoint x: 219, endPoint y: 120, distance: 33.4
click at [251, 121] on span "Documentos" at bounding box center [265, 123] width 43 height 8
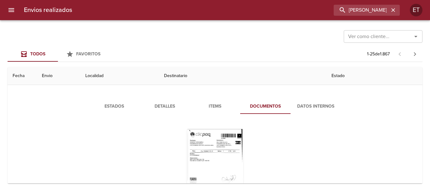
scroll to position [31, 0]
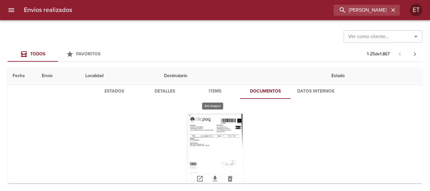
click at [226, 122] on div "Tabla de envíos del cliente" at bounding box center [215, 153] width 57 height 79
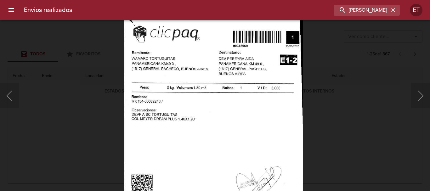
click at [244, 131] on img "Lightbox" at bounding box center [213, 144] width 179 height 258
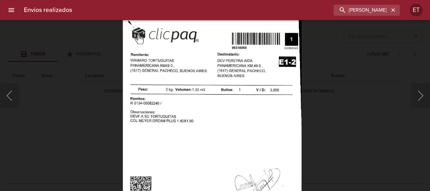
click at [333, 144] on div "Lightbox" at bounding box center [215, 95] width 430 height 191
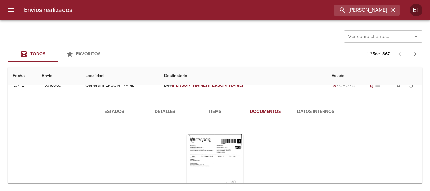
scroll to position [0, 0]
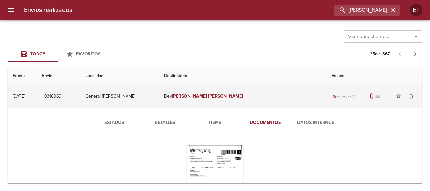
click at [257, 94] on td "[PERSON_NAME]" at bounding box center [242, 96] width 167 height 23
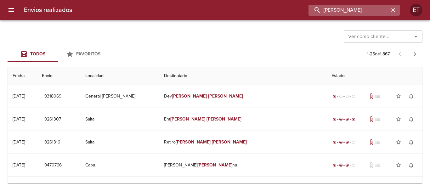
click at [367, 5] on input "[PERSON_NAME]" at bounding box center [349, 10] width 81 height 11
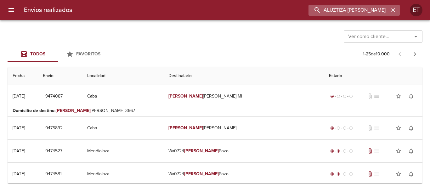
click at [339, 9] on input "ALUZTIZA [PERSON_NAME]" at bounding box center [349, 10] width 81 height 11
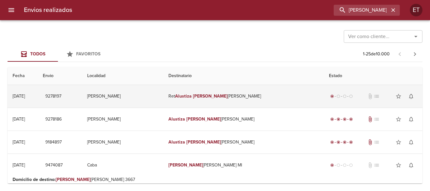
click at [233, 96] on td "[PERSON_NAME] [PERSON_NAME]" at bounding box center [243, 96] width 161 height 23
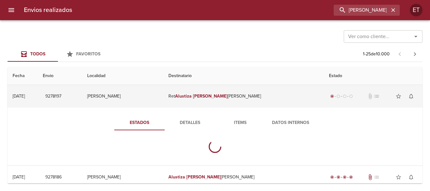
scroll to position [31, 0]
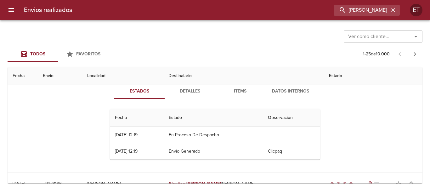
click at [233, 91] on span "Items" at bounding box center [240, 92] width 43 height 8
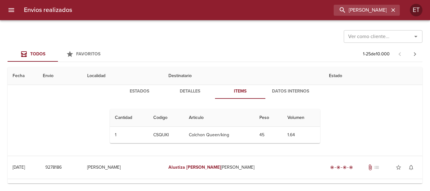
click at [187, 90] on span "Detalles" at bounding box center [189, 92] width 43 height 8
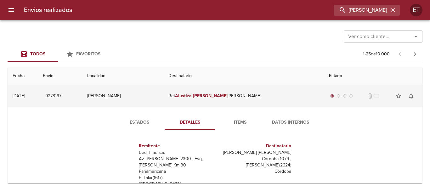
scroll to position [0, 0]
click at [238, 98] on td "[PERSON_NAME] [PERSON_NAME]" at bounding box center [243, 96] width 161 height 23
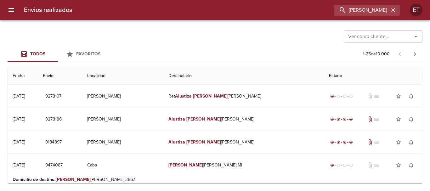
click at [360, 3] on div "Envios realizados [PERSON_NAME] ET" at bounding box center [215, 10] width 430 height 20
click at [365, 11] on input "[PERSON_NAME]" at bounding box center [349, 10] width 81 height 11
click at [366, 11] on input "[PERSON_NAME]" at bounding box center [349, 10] width 81 height 11
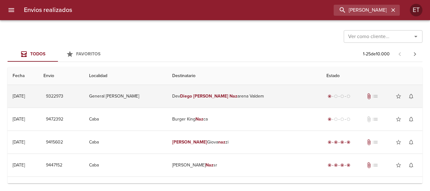
click at [213, 96] on em "[PERSON_NAME]" at bounding box center [210, 96] width 35 height 5
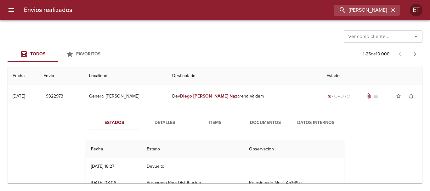
drag, startPoint x: 265, startPoint y: 121, endPoint x: 260, endPoint y: 124, distance: 5.6
click at [265, 122] on span "Documentos" at bounding box center [265, 123] width 43 height 8
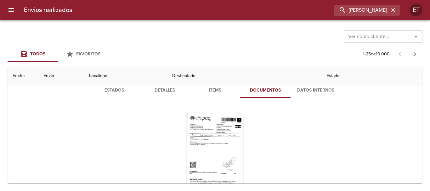
scroll to position [63, 0]
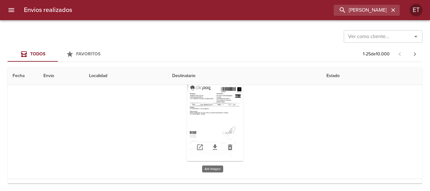
click at [210, 106] on div "Tabla de envíos del cliente" at bounding box center [215, 121] width 57 height 79
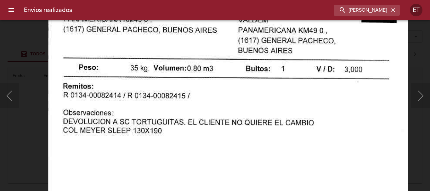
click at [422, 63] on div "Lightbox" at bounding box center [215, 95] width 430 height 191
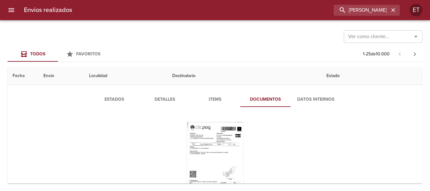
scroll to position [0, 0]
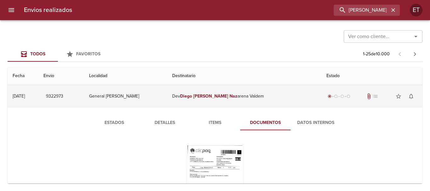
click at [232, 101] on td "Dev [PERSON_NAME][GEOGRAPHIC_DATA] Valdem" at bounding box center [244, 96] width 154 height 23
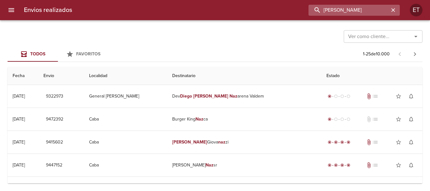
click at [382, 10] on input "[PERSON_NAME]" at bounding box center [349, 10] width 81 height 11
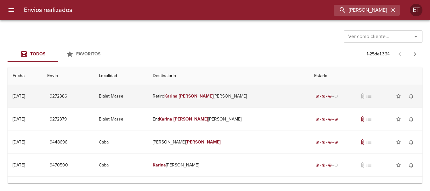
click at [214, 95] on em "[PERSON_NAME]" at bounding box center [196, 96] width 35 height 5
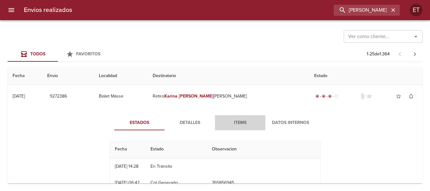
click at [247, 127] on span "Items" at bounding box center [240, 123] width 43 height 8
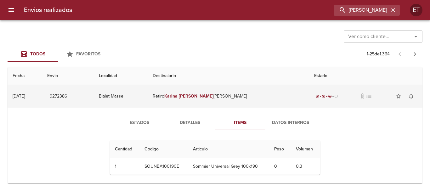
click at [212, 99] on td "Retiro [PERSON_NAME] [PERSON_NAME]" at bounding box center [229, 96] width 162 height 23
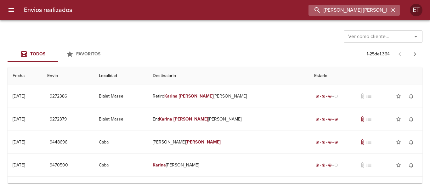
click at [358, 10] on input "[PERSON_NAME] [PERSON_NAME]" at bounding box center [349, 10] width 81 height 11
paste input "9283339"
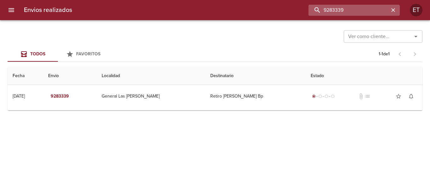
click at [347, 6] on input "9283339" at bounding box center [349, 10] width 81 height 11
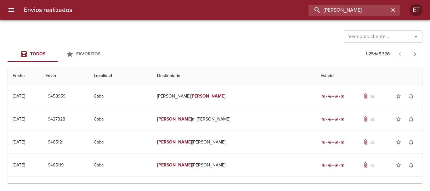
type input "[PERSON_NAME]"
click at [347, 11] on input "[PERSON_NAME]" at bounding box center [349, 10] width 81 height 11
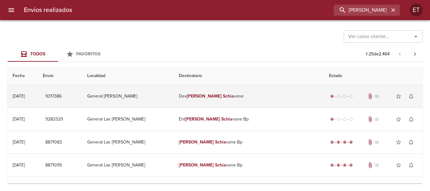
click at [201, 91] on td "[PERSON_NAME] [PERSON_NAME]" at bounding box center [249, 96] width 150 height 23
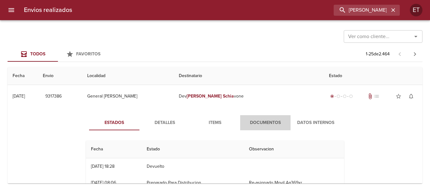
click at [272, 120] on span "Documentos" at bounding box center [265, 123] width 43 height 8
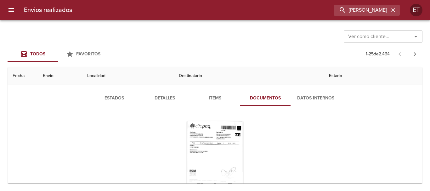
scroll to position [63, 0]
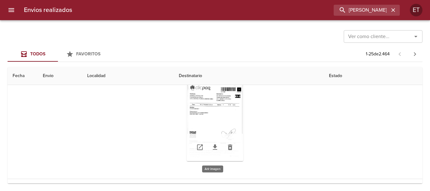
click at [227, 116] on div "Tabla de envíos del cliente" at bounding box center [215, 121] width 57 height 79
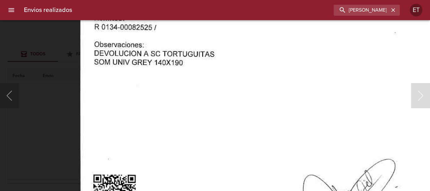
click at [164, 136] on img "Lightbox" at bounding box center [260, 112] width 360 height 517
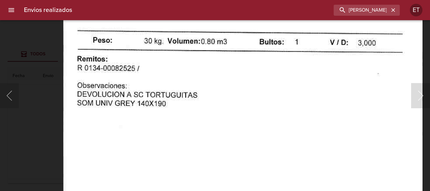
click at [43, 141] on div "Lightbox" at bounding box center [215, 95] width 430 height 191
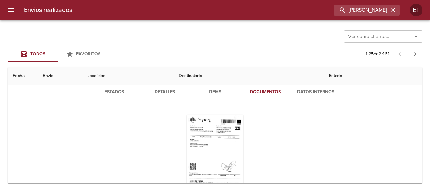
scroll to position [0, 0]
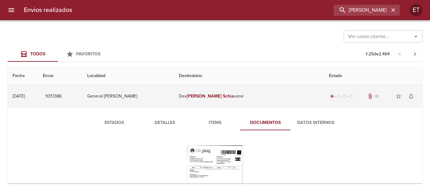
click at [221, 97] on td "Dev Mariana Schia vone" at bounding box center [249, 96] width 150 height 23
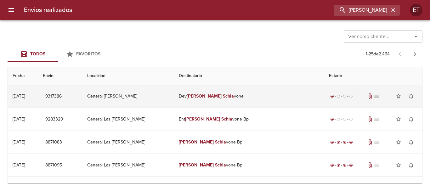
click at [222, 106] on td "Dev Mariana Schia vone" at bounding box center [249, 96] width 150 height 23
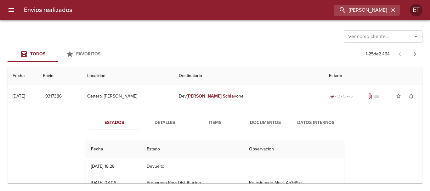
click at [217, 75] on th "Destinatario" at bounding box center [249, 76] width 150 height 18
click at [223, 85] on th "Destinatario" at bounding box center [249, 76] width 150 height 18
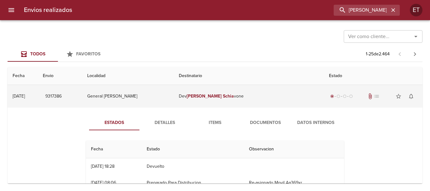
drag, startPoint x: 218, startPoint y: 106, endPoint x: 216, endPoint y: 102, distance: 4.4
click at [218, 106] on td "Dev Mariana Schia vone" at bounding box center [249, 96] width 150 height 23
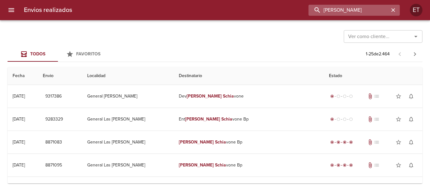
click at [359, 9] on input "MARIANA SCHIA" at bounding box center [349, 10] width 81 height 11
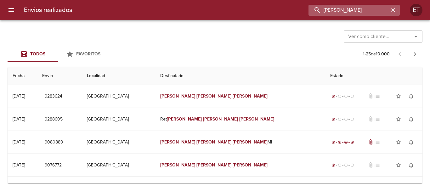
click at [343, 10] on input "JUAN MARCELO CEBALLOS" at bounding box center [349, 10] width 81 height 11
click at [241, 29] on div "Ver como cliente... Ver como cliente..." at bounding box center [215, 36] width 415 height 16
click at [365, 9] on input "JUAN MARCELO CEBALLOS" at bounding box center [349, 10] width 81 height 11
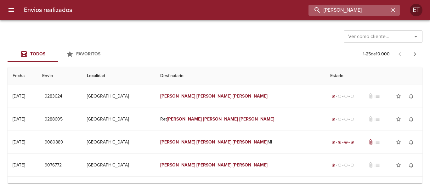
click at [365, 9] on input "JUAN MARCELO CEBALLOS" at bounding box center [349, 10] width 81 height 11
paste input "9299624"
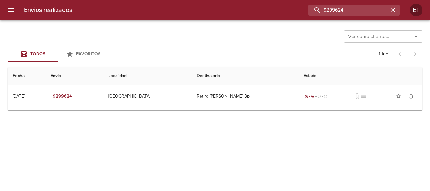
drag, startPoint x: 365, startPoint y: 11, endPoint x: 247, endPoint y: 0, distance: 117.9
click at [247, 0] on div "Envios realizados 9299624 ET" at bounding box center [215, 10] width 430 height 20
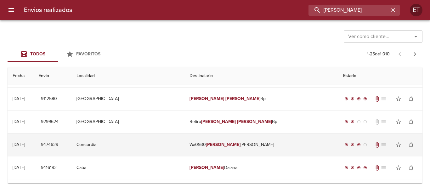
scroll to position [31, 0]
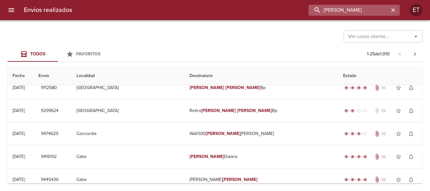
click at [330, 7] on input "ANIBAL ALARCON" at bounding box center [349, 10] width 81 height 11
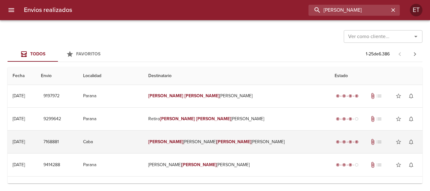
scroll to position [0, 0]
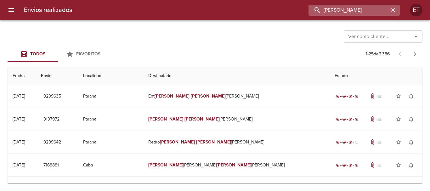
click at [361, 14] on input "MARTINEZ MATEO" at bounding box center [349, 10] width 81 height 11
click at [361, 15] on input "MARTINEZ MATEO" at bounding box center [349, 10] width 81 height 11
paste input "R 0134-00082650"
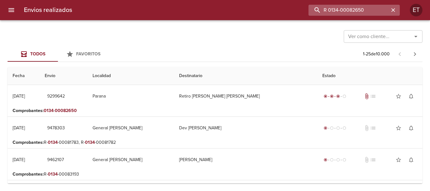
drag, startPoint x: 366, startPoint y: 11, endPoint x: 385, endPoint y: 14, distance: 19.1
click at [385, 14] on input "R 0134-00082650" at bounding box center [349, 10] width 81 height 11
drag, startPoint x: 364, startPoint y: 14, endPoint x: 150, endPoint y: 5, distance: 214.3
click at [150, 5] on div "R 0134-00082650" at bounding box center [238, 10] width 323 height 11
type input "NILDA SUSANA"
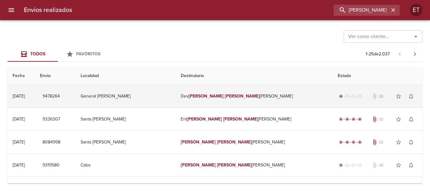
click at [244, 100] on td "Dev Nilda Susana Lucero" at bounding box center [254, 96] width 157 height 23
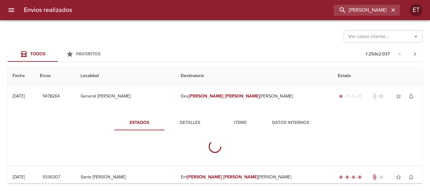
click at [235, 119] on span "Items" at bounding box center [240, 123] width 43 height 8
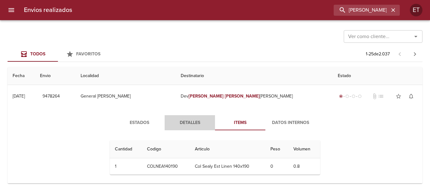
click at [186, 123] on span "Detalles" at bounding box center [189, 123] width 43 height 8
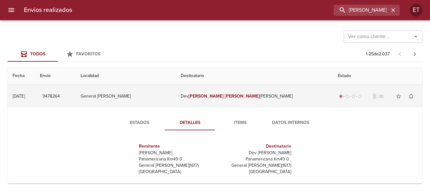
click at [267, 94] on td "Dev Nilda Susana Lucero" at bounding box center [254, 96] width 157 height 23
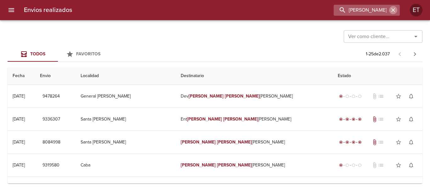
click at [394, 9] on icon "button" at bounding box center [393, 10] width 4 height 4
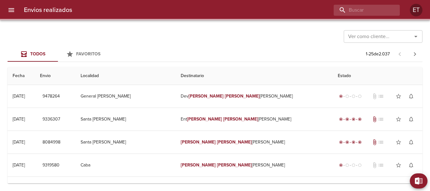
click at [200, 31] on div "Ver como cliente... Ver como cliente..." at bounding box center [215, 36] width 415 height 16
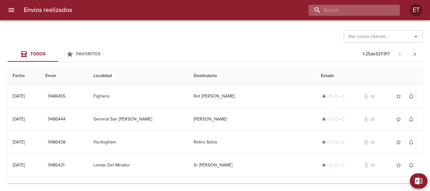
click at [357, 14] on input "buscar" at bounding box center [349, 10] width 81 height 11
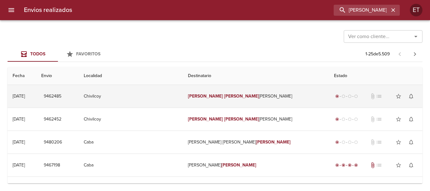
click at [277, 99] on td "Guillermo Gonzalo Ghio" at bounding box center [256, 96] width 146 height 23
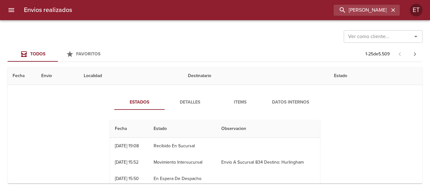
scroll to position [31, 0]
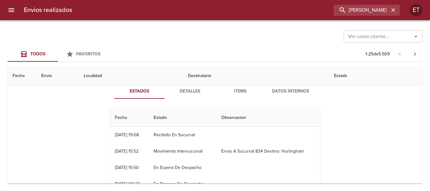
click at [242, 99] on div "Estados Detalles Items Datos Internos Fecha Estado Observacion 08/08 08/08/2025…" at bounding box center [215, 141] width 227 height 114
click at [231, 90] on span "Items" at bounding box center [240, 92] width 43 height 8
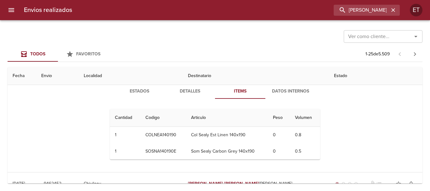
click at [189, 94] on span "Detalles" at bounding box center [189, 92] width 43 height 8
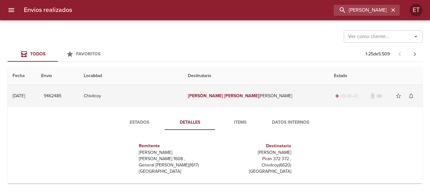
scroll to position [0, 0]
click at [257, 94] on td "Guillermo Gonzalo Ghio" at bounding box center [256, 96] width 146 height 23
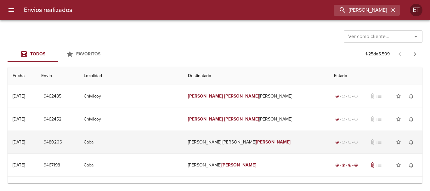
click at [238, 131] on td "Lopez Grau Gonzalo" at bounding box center [256, 142] width 146 height 23
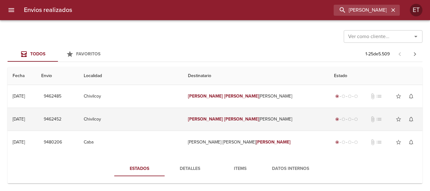
click at [237, 120] on em "[PERSON_NAME]" at bounding box center [241, 118] width 35 height 5
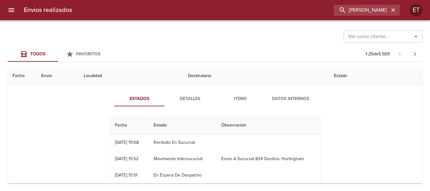
scroll to position [31, 0]
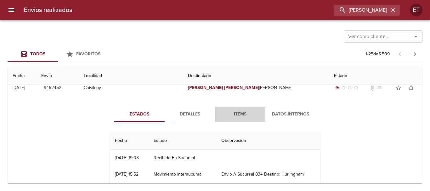
click at [232, 115] on span "Items" at bounding box center [240, 115] width 43 height 8
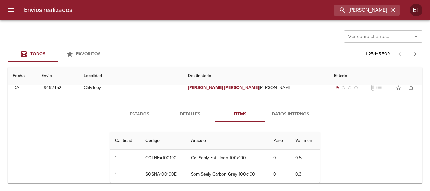
click at [184, 119] on button "Detalles" at bounding box center [190, 114] width 50 height 15
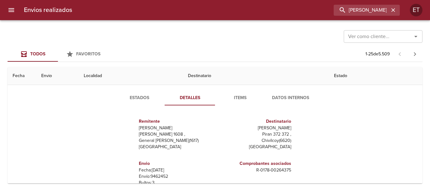
scroll to position [0, 0]
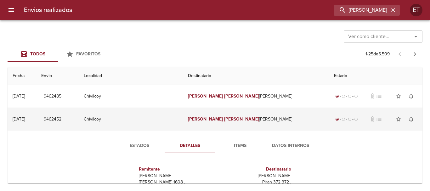
click at [251, 116] on td "Guillermo Gonzalo Ghio" at bounding box center [256, 119] width 146 height 23
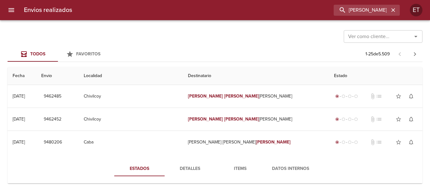
click at [357, 18] on div "Envios realizados guillermo gonzalo ET" at bounding box center [215, 10] width 430 height 20
click at [360, 14] on input "guillermo gonzalo" at bounding box center [349, 10] width 81 height 11
click at [374, 5] on input "guillermo gonzalo" at bounding box center [349, 10] width 81 height 11
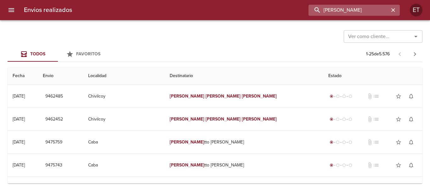
click at [364, 11] on input "guillermo gonzalo ghio" at bounding box center [349, 10] width 81 height 11
type input "karina san martin"
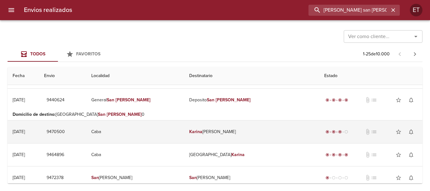
scroll to position [157, 0]
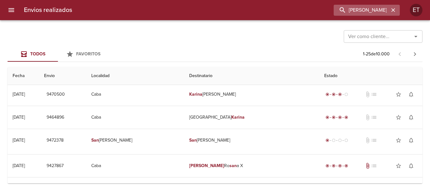
click at [393, 10] on icon "button" at bounding box center [393, 10] width 4 height 4
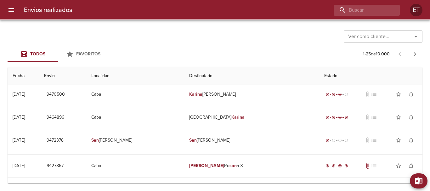
click at [306, 22] on div "Ver como cliente... Ver como cliente... Todos Favoritos 1 - 25 de 10.000 Fecha …" at bounding box center [215, 105] width 430 height 171
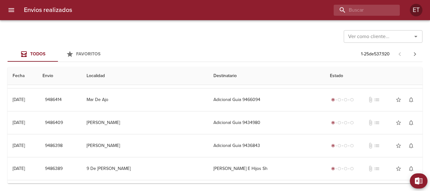
scroll to position [0, 0]
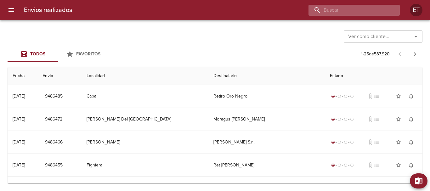
click at [366, 10] on input "buscar" at bounding box center [349, 10] width 81 height 11
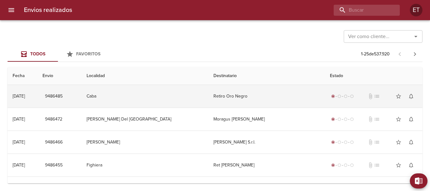
drag, startPoint x: 238, startPoint y: 113, endPoint x: 247, endPoint y: 101, distance: 15.0
click at [241, 109] on td "Moragus Sabrina Gisele" at bounding box center [266, 119] width 116 height 23
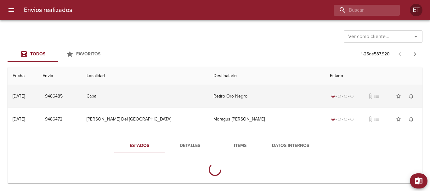
click at [247, 101] on td "Retiro Oro Negro" at bounding box center [266, 96] width 116 height 23
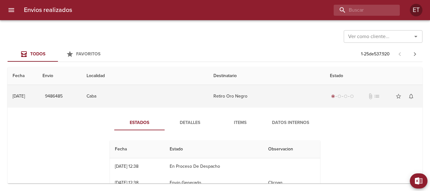
click at [230, 103] on td "Retiro Oro Negro" at bounding box center [266, 96] width 116 height 23
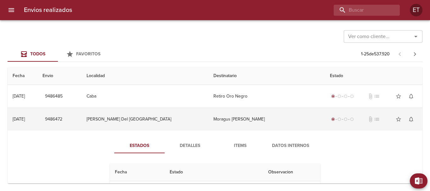
click at [231, 129] on td "Moragus Sabrina Gisele" at bounding box center [266, 119] width 116 height 23
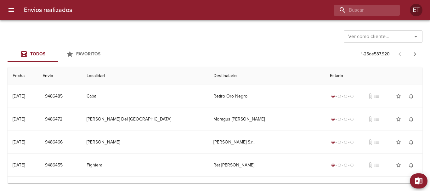
click at [280, 39] on div "Ver como cliente... Ver como cliente..." at bounding box center [215, 36] width 415 height 16
click at [231, 15] on div at bounding box center [238, 10] width 323 height 11
click at [364, 11] on input "buscar" at bounding box center [349, 10] width 81 height 11
type input "alicia tamani"
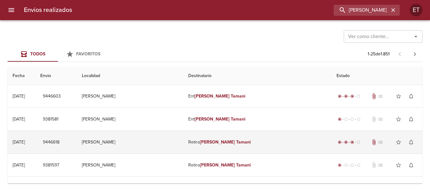
click at [236, 140] on em "Tamani" at bounding box center [243, 141] width 15 height 5
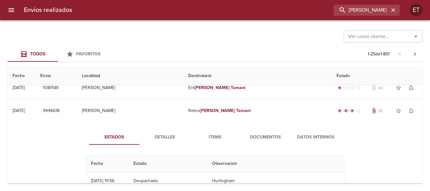
click at [266, 142] on button "Documentos" at bounding box center [265, 137] width 50 height 15
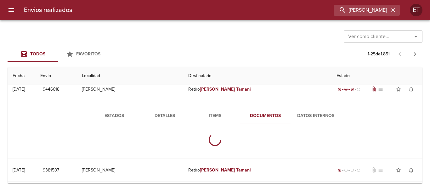
scroll to position [63, 0]
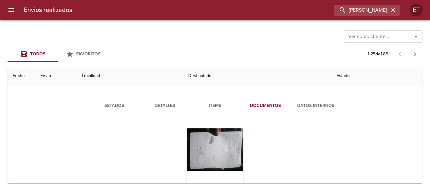
click at [213, 137] on div "Tabla de envíos del cliente" at bounding box center [215, 167] width 57 height 79
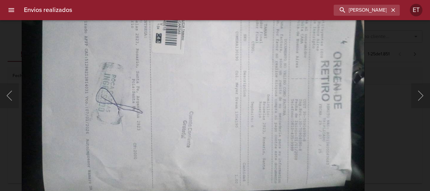
click at [242, 92] on img "Lightbox" at bounding box center [193, 80] width 343 height 258
click at [385, 138] on div "Lightbox" at bounding box center [215, 95] width 430 height 191
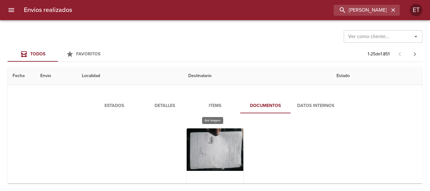
click at [194, 139] on div "Tabla de envíos del cliente" at bounding box center [215, 167] width 57 height 79
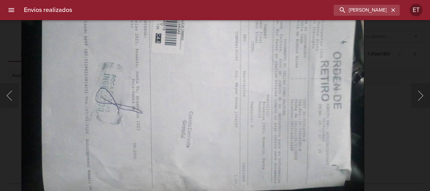
click at [263, 143] on img "Lightbox" at bounding box center [192, 80] width 343 height 258
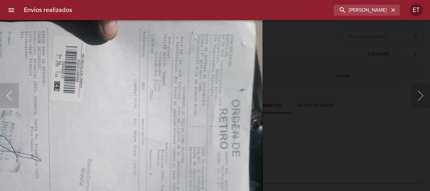
click at [76, 183] on img "Lightbox" at bounding box center [91, 127] width 343 height 258
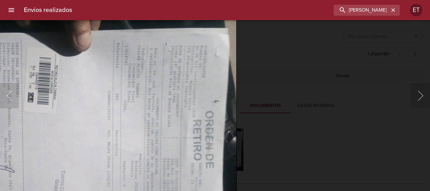
click at [243, 154] on div "Lightbox" at bounding box center [215, 95] width 430 height 191
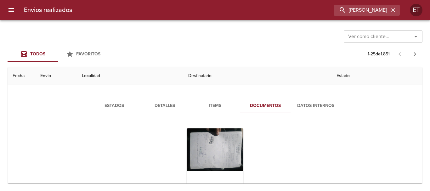
scroll to position [0, 0]
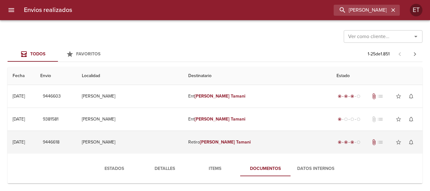
click at [238, 143] on td "Retiro Alicia Tamani" at bounding box center [257, 142] width 148 height 23
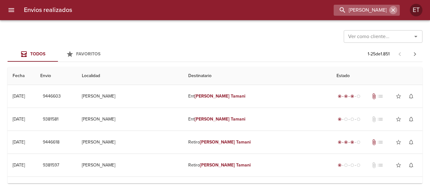
click at [392, 11] on icon "button" at bounding box center [393, 10] width 4 height 4
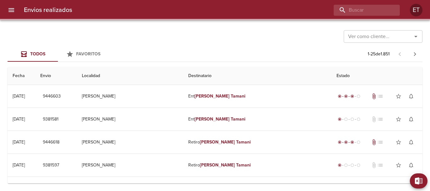
click at [287, 26] on div "Ver como cliente... Ver como cliente... Todos Favoritos 1 - 25 de 1.851 Fecha E…" at bounding box center [215, 105] width 430 height 171
